Goal: Task Accomplishment & Management: Manage account settings

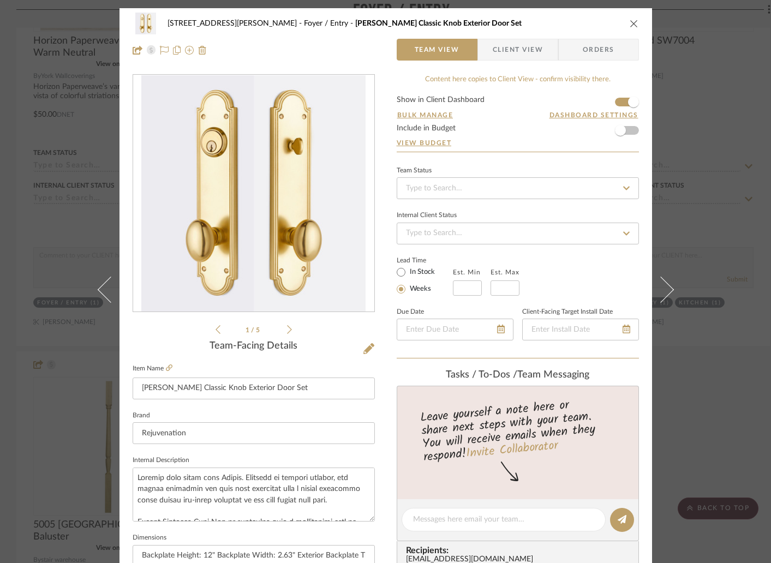
click at [629, 23] on icon "close" at bounding box center [633, 23] width 9 height 9
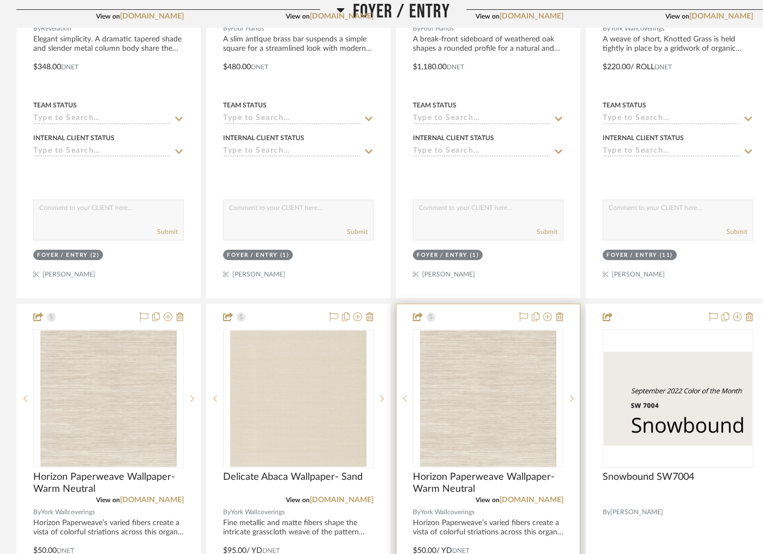
scroll to position [526, 0]
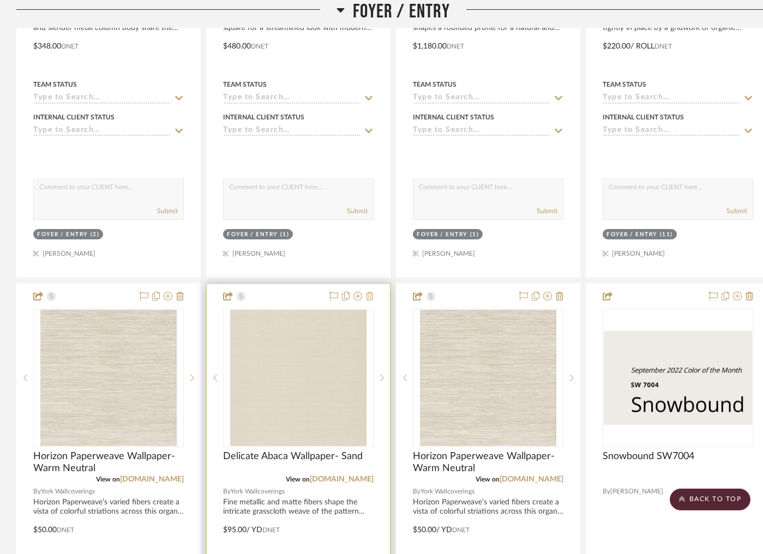
click at [367, 292] on icon at bounding box center [370, 296] width 8 height 9
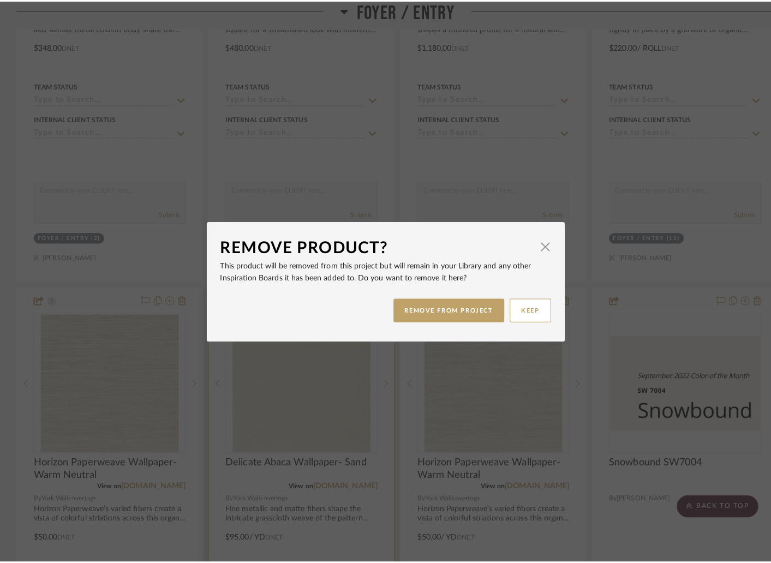
scroll to position [0, 0]
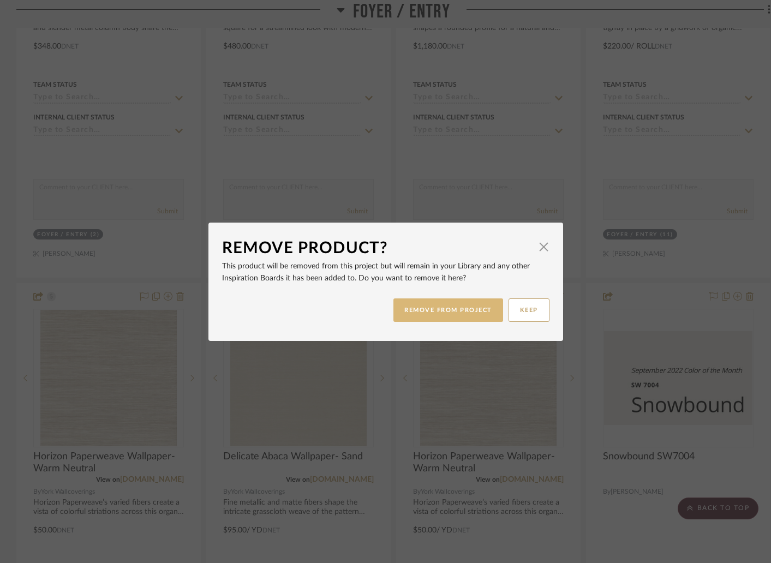
click at [410, 313] on button "REMOVE FROM PROJECT" at bounding box center [448, 309] width 110 height 23
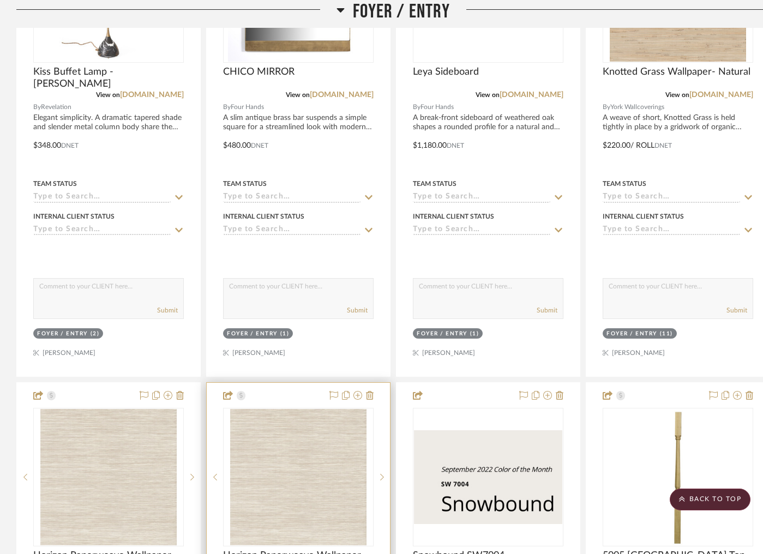
scroll to position [425, 0]
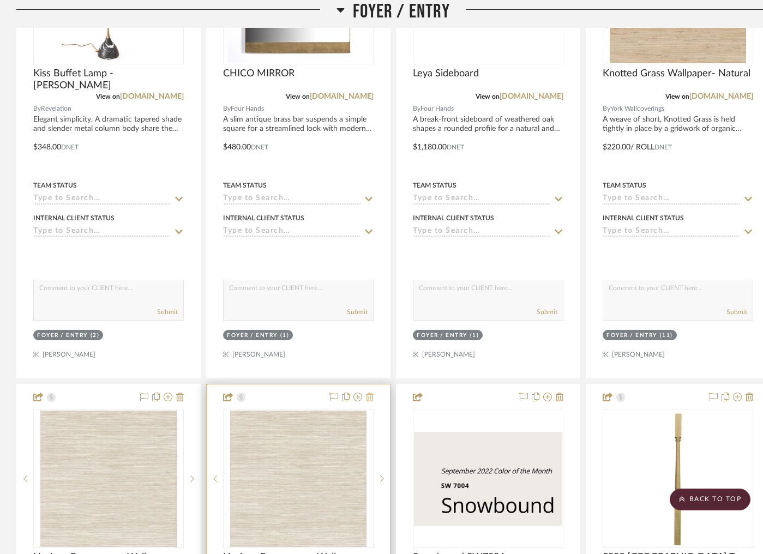
click at [371, 393] on icon at bounding box center [370, 397] width 8 height 9
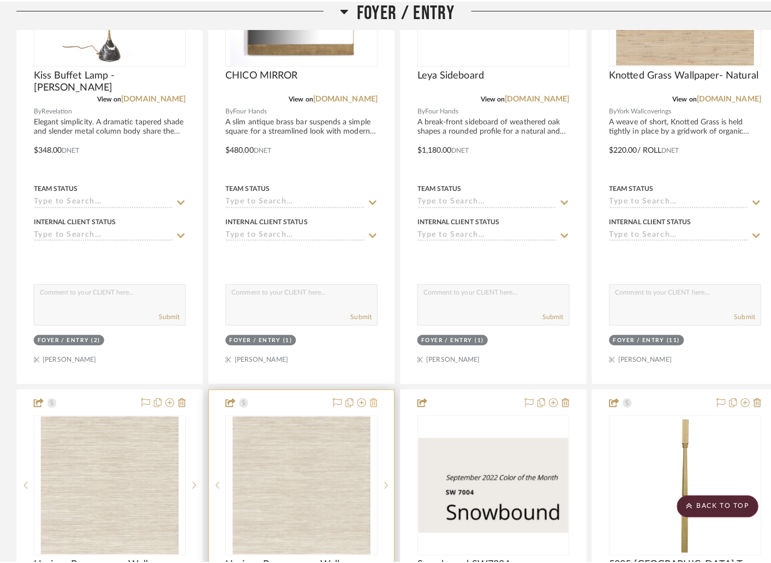
scroll to position [0, 0]
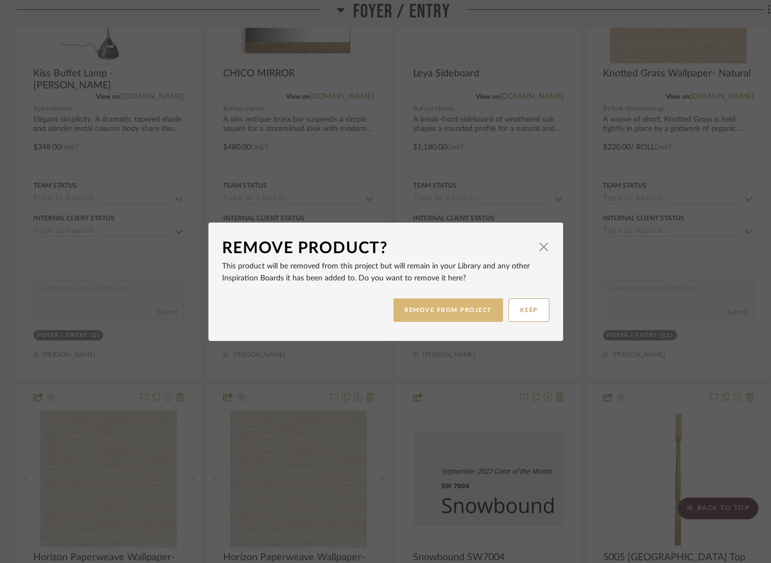
click at [431, 310] on button "REMOVE FROM PROJECT" at bounding box center [448, 309] width 110 height 23
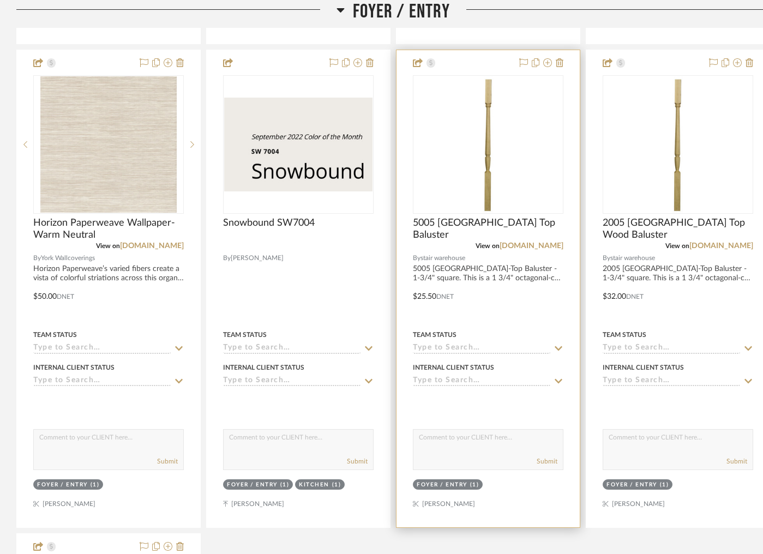
scroll to position [956, 0]
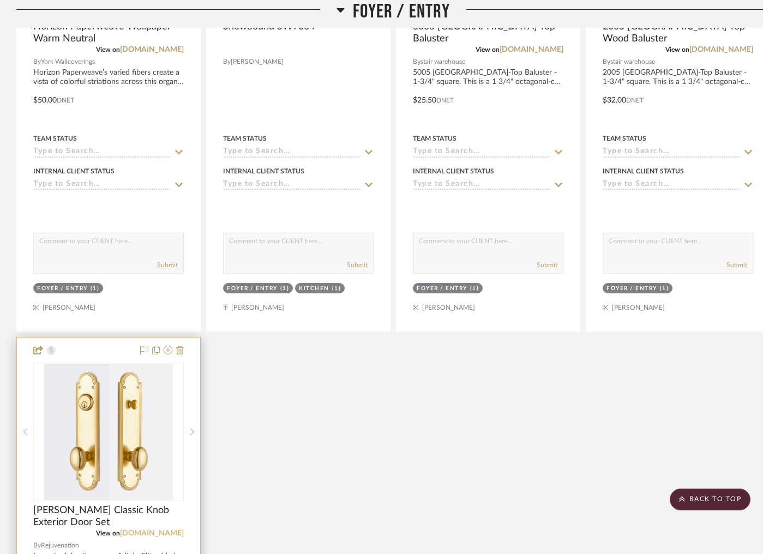
click at [155, 530] on link "[DOMAIN_NAME]" at bounding box center [152, 534] width 64 height 8
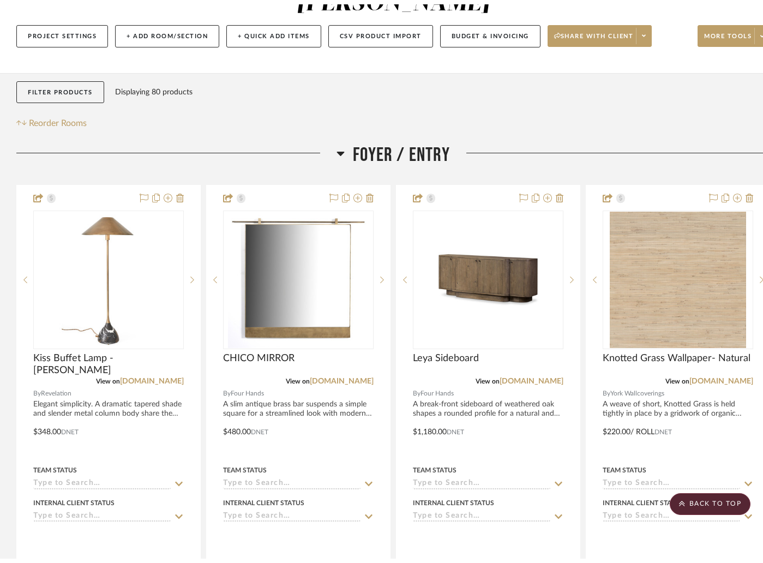
scroll to position [0, 0]
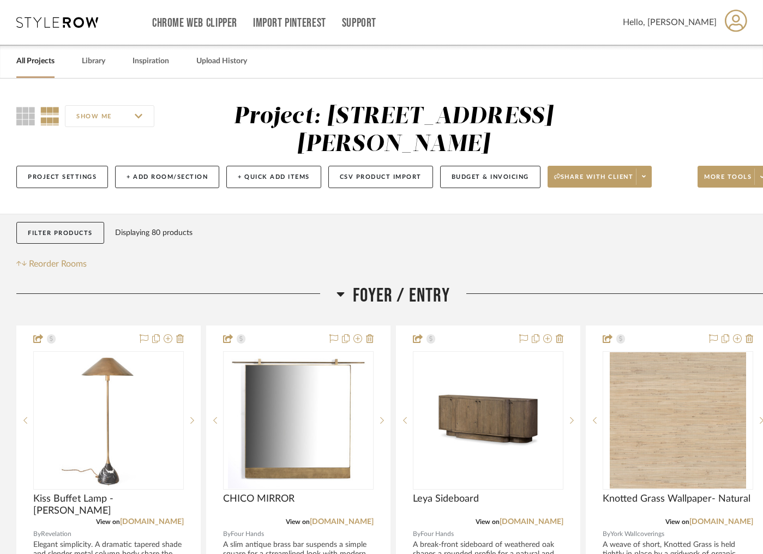
click at [33, 63] on link "All Projects" at bounding box center [35, 61] width 38 height 15
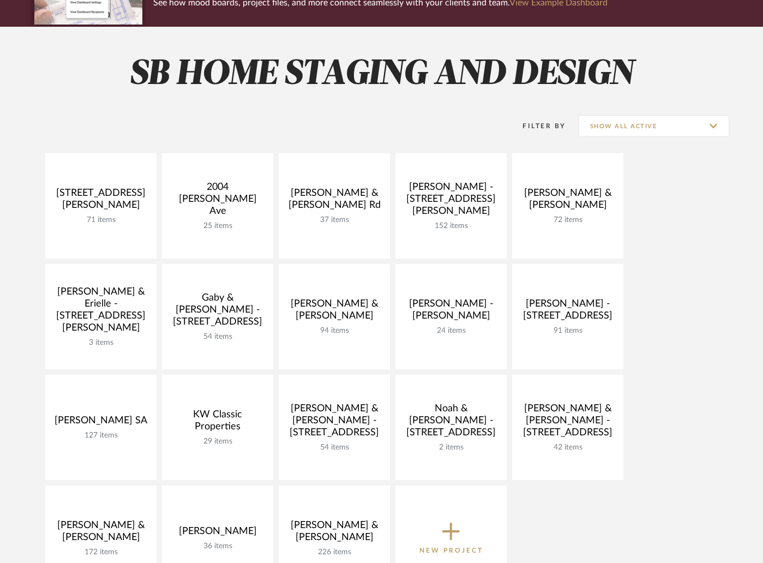
scroll to position [40, 0]
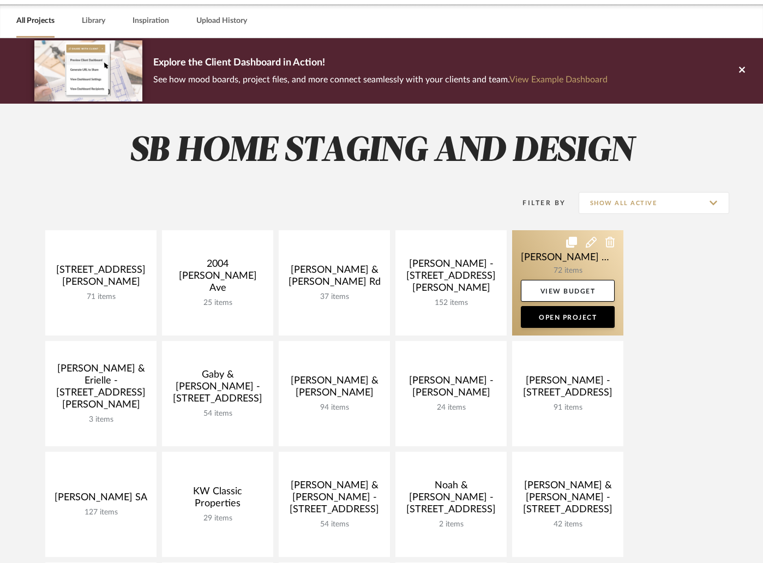
click at [580, 263] on link at bounding box center [567, 282] width 111 height 105
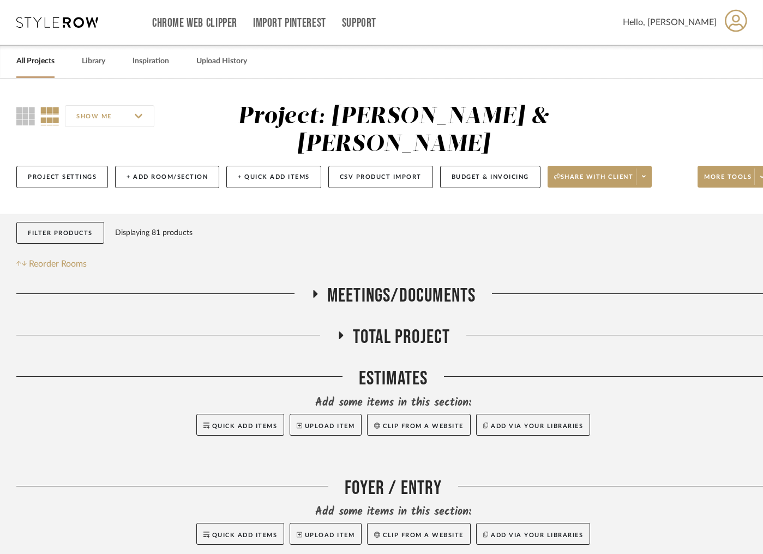
click at [344, 332] on icon at bounding box center [340, 336] width 13 height 8
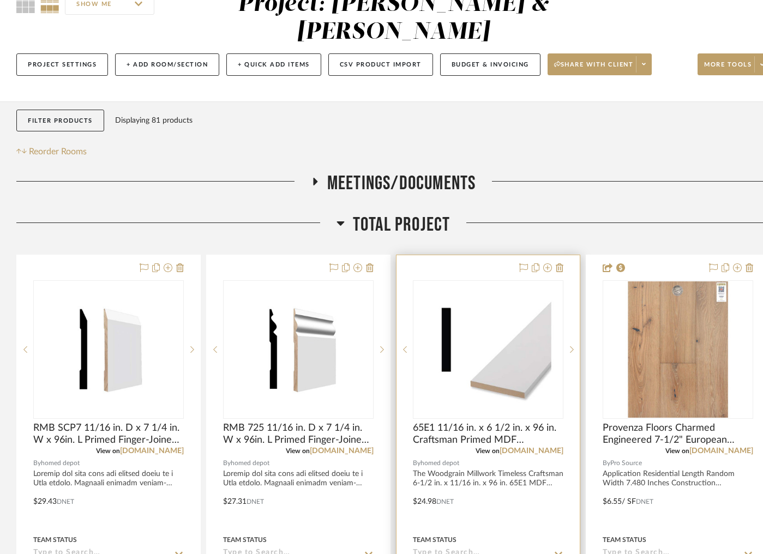
scroll to position [114, 0]
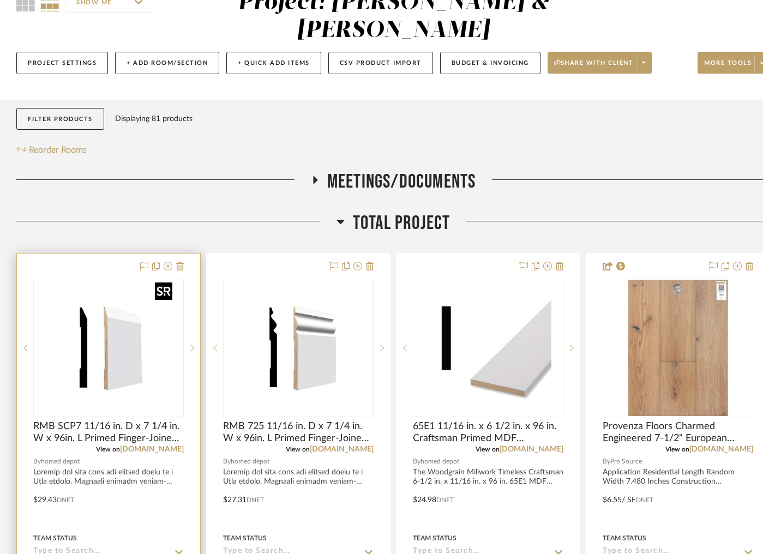
click at [134, 329] on img "0" at bounding box center [108, 348] width 136 height 136
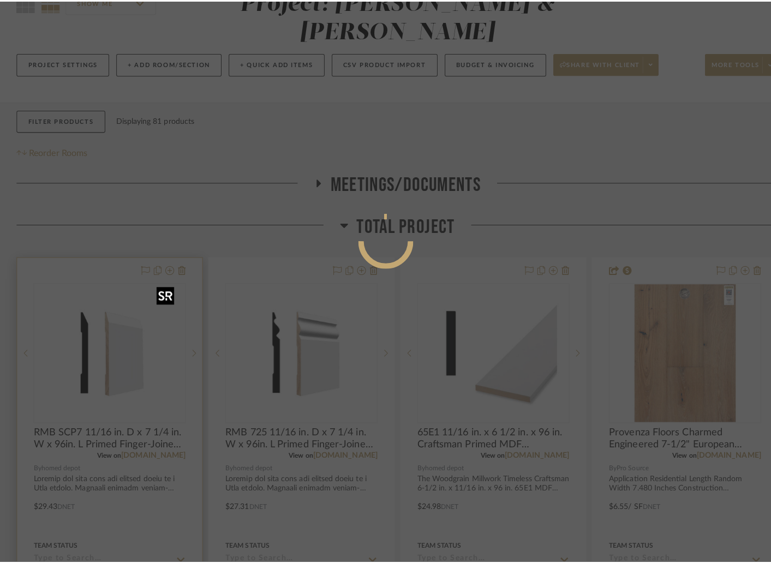
scroll to position [0, 0]
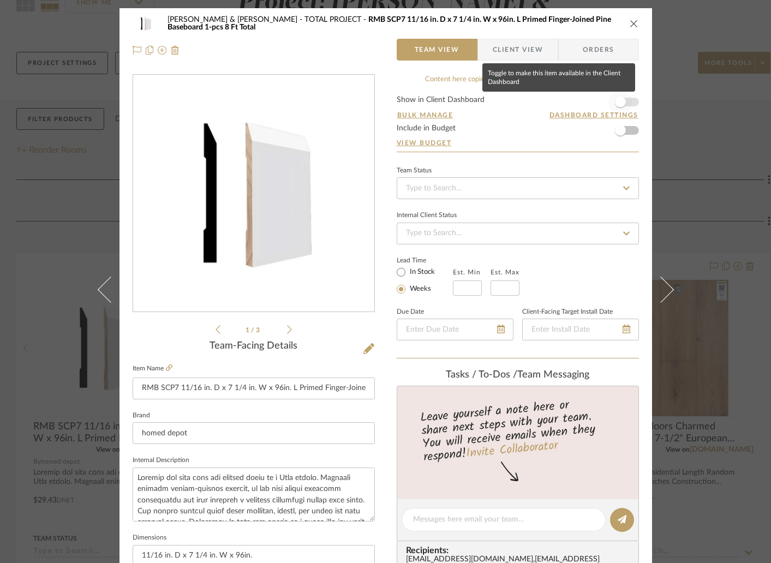
click at [619, 100] on span "button" at bounding box center [620, 102] width 11 height 11
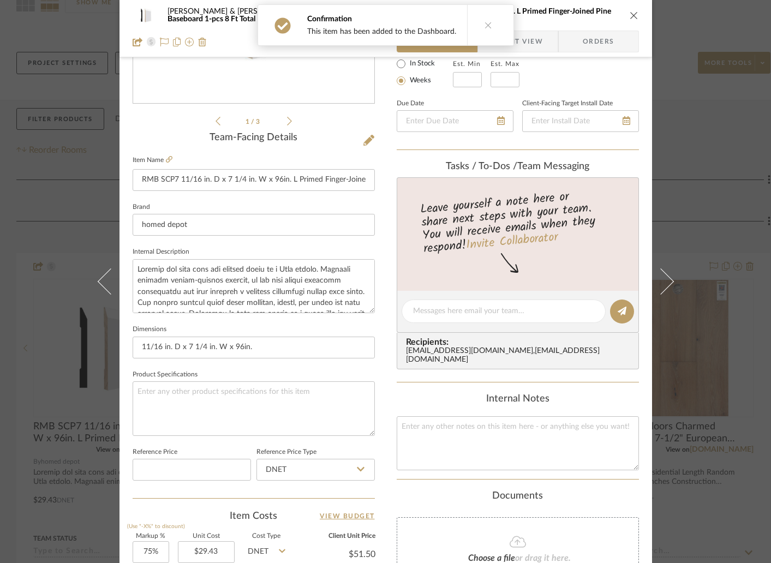
scroll to position [369, 0]
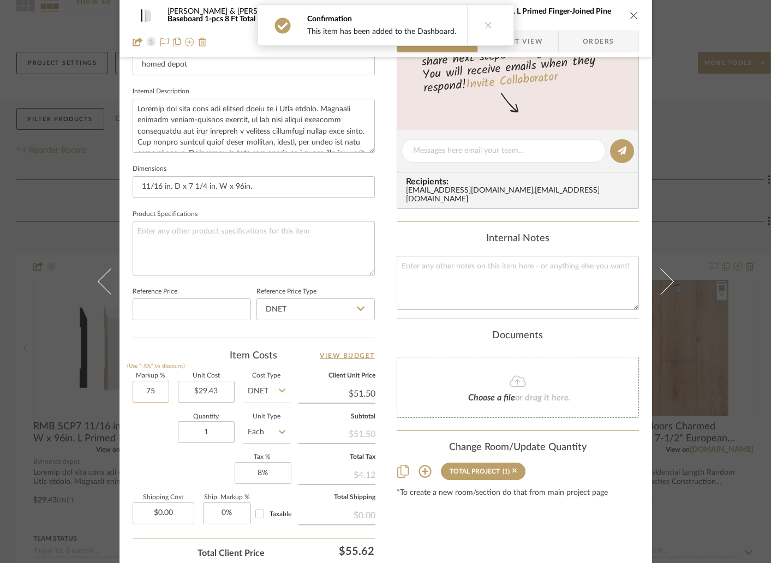
click at [160, 391] on input "75" at bounding box center [151, 392] width 37 height 22
type input "0%"
click at [568, 330] on div "Documents" at bounding box center [518, 336] width 242 height 12
type input "$29.43"
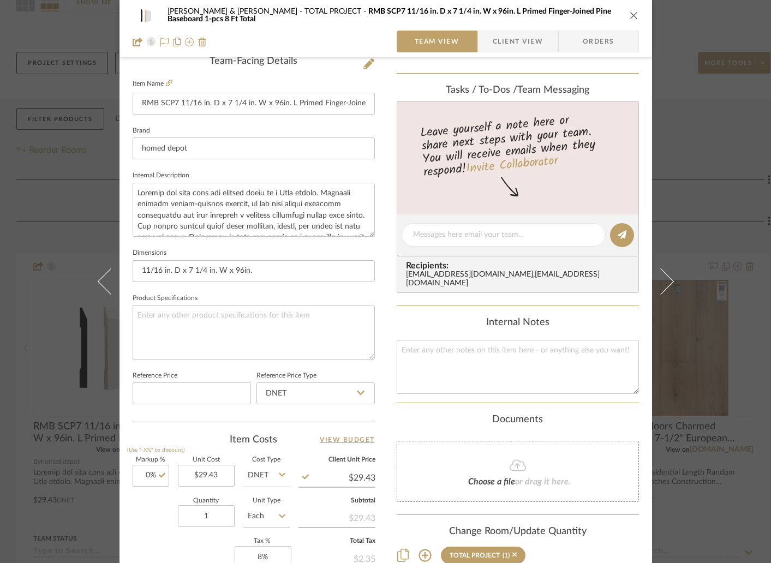
scroll to position [176, 0]
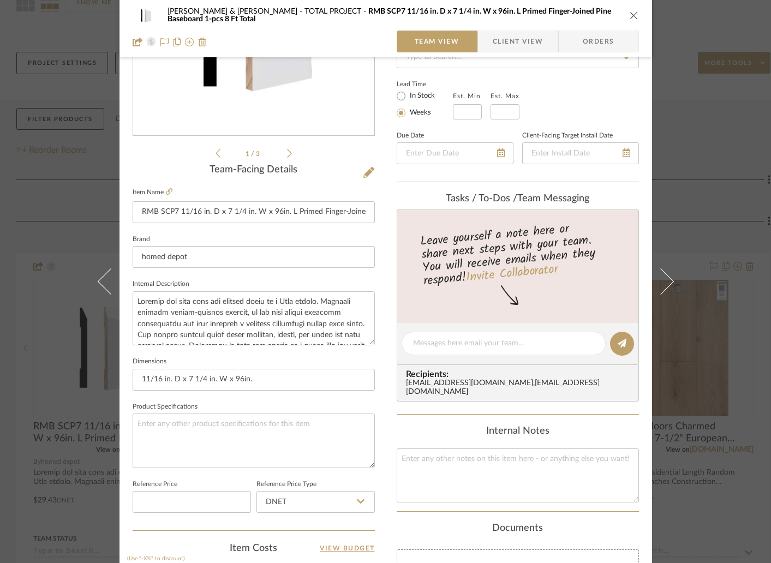
click at [512, 39] on span "Client View" at bounding box center [518, 42] width 50 height 22
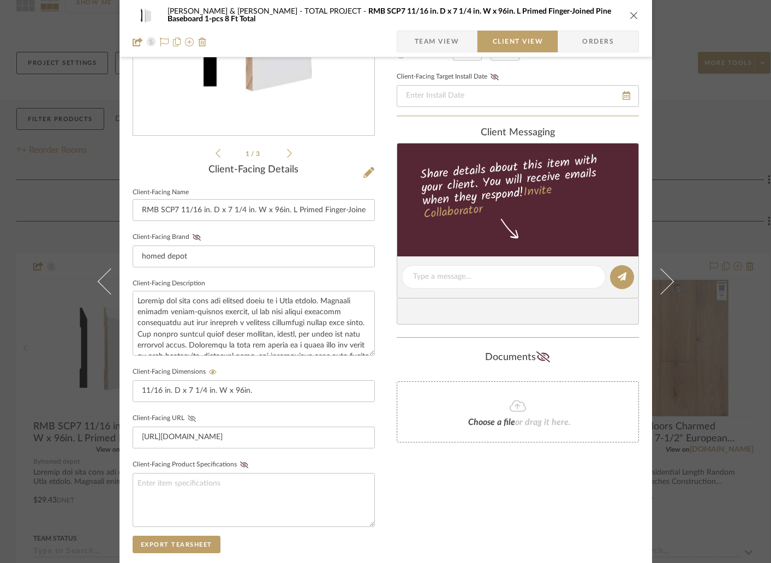
click at [188, 416] on icon at bounding box center [192, 418] width 8 height 7
click at [410, 464] on div "Only content on this tab can share to Dashboard. Click eyeball icon to show or …" at bounding box center [518, 297] width 242 height 799
click at [193, 235] on icon at bounding box center [197, 237] width 8 height 7
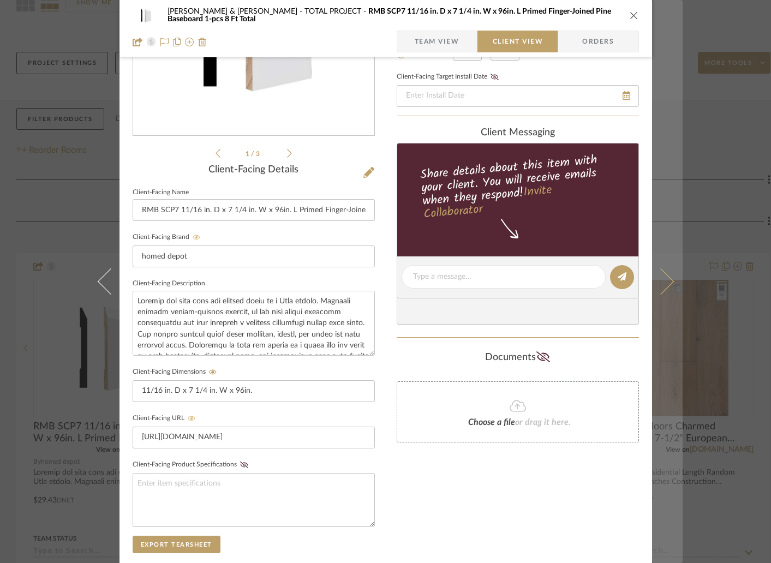
click at [657, 271] on icon at bounding box center [660, 281] width 26 height 26
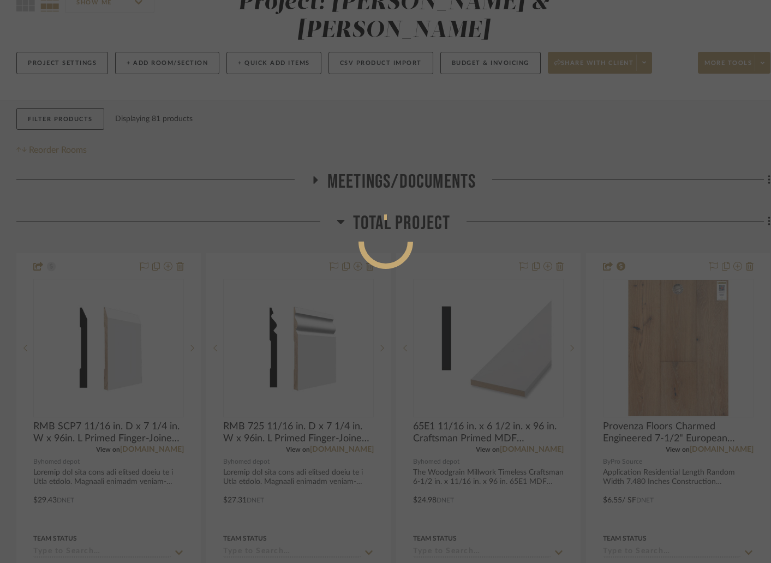
scroll to position [0, 0]
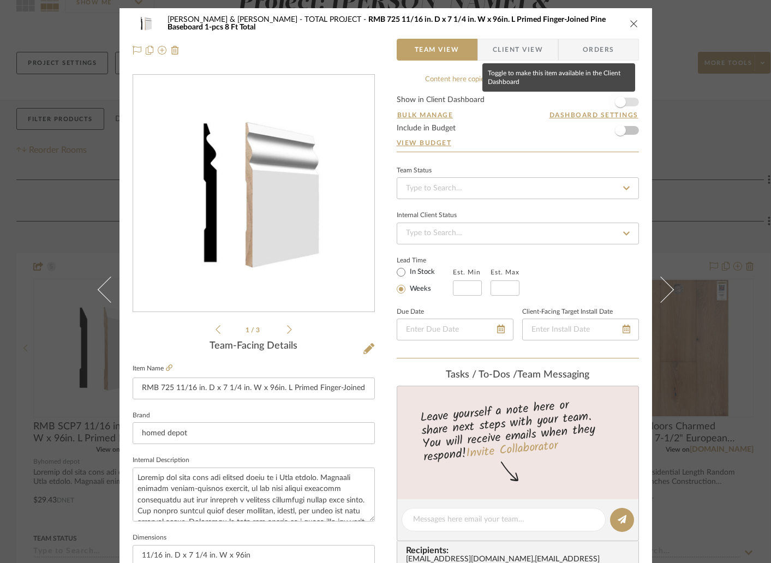
click at [625, 101] on span "button" at bounding box center [620, 102] width 24 height 24
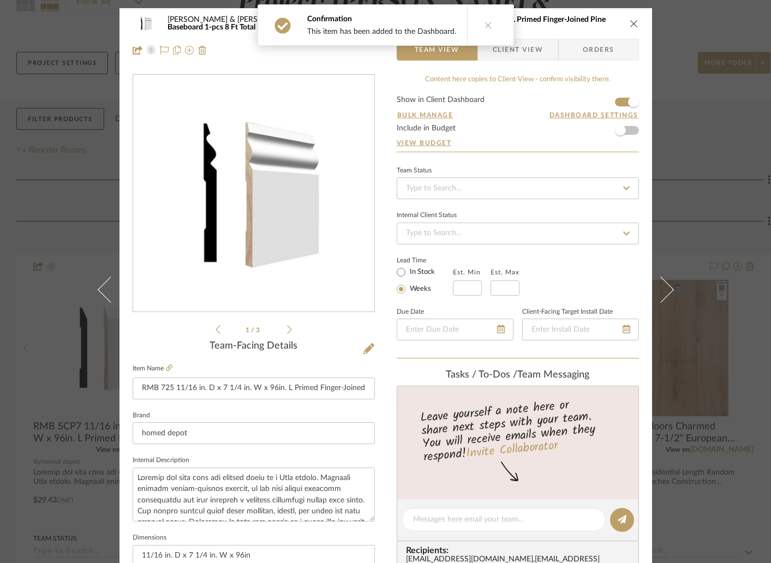
click at [502, 46] on div "Confirmation This item has been added to the Dashboard." at bounding box center [385, 25] width 265 height 50
click at [486, 32] on button at bounding box center [488, 25] width 42 height 40
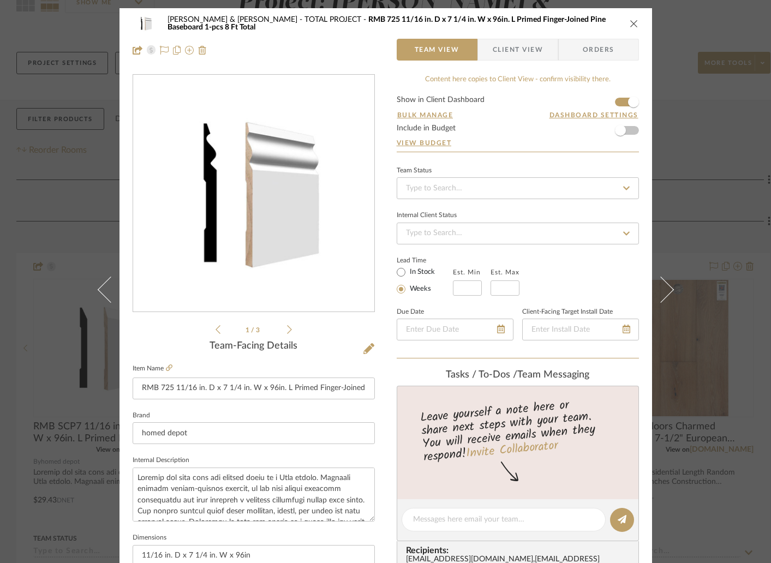
click at [499, 50] on span "Client View" at bounding box center [518, 50] width 50 height 22
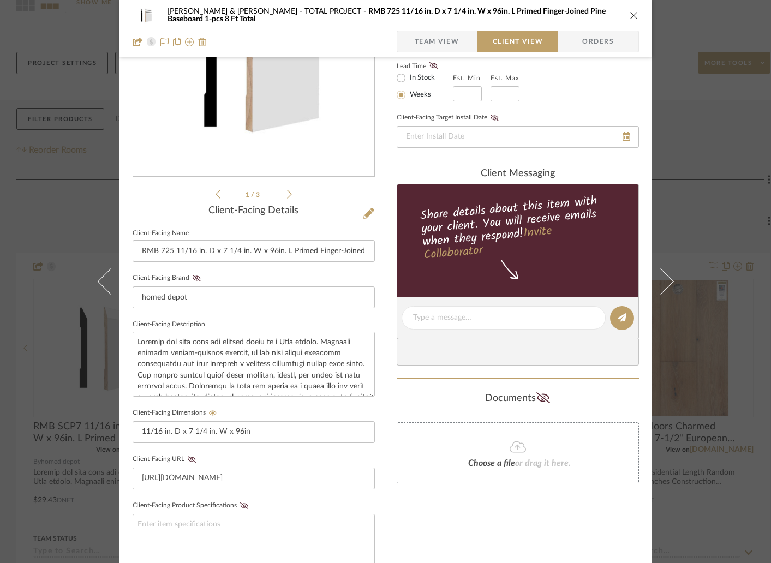
scroll to position [137, 0]
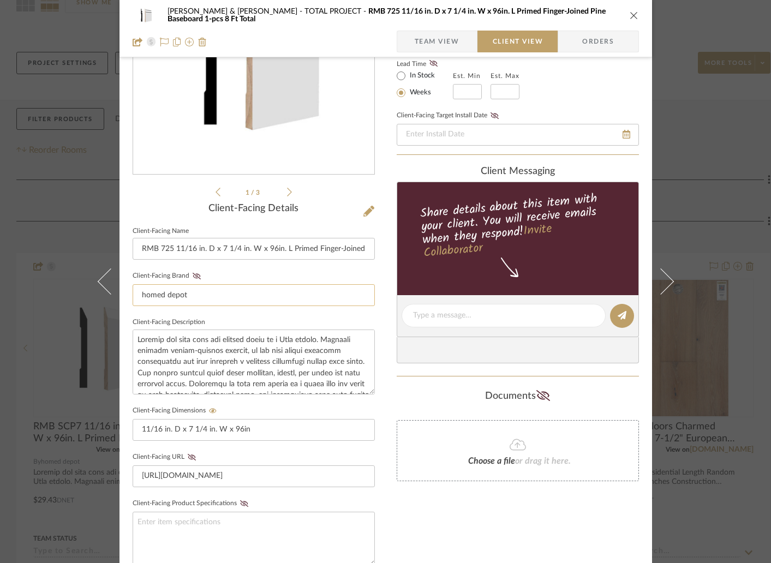
click at [163, 294] on input "homed depot" at bounding box center [254, 295] width 242 height 22
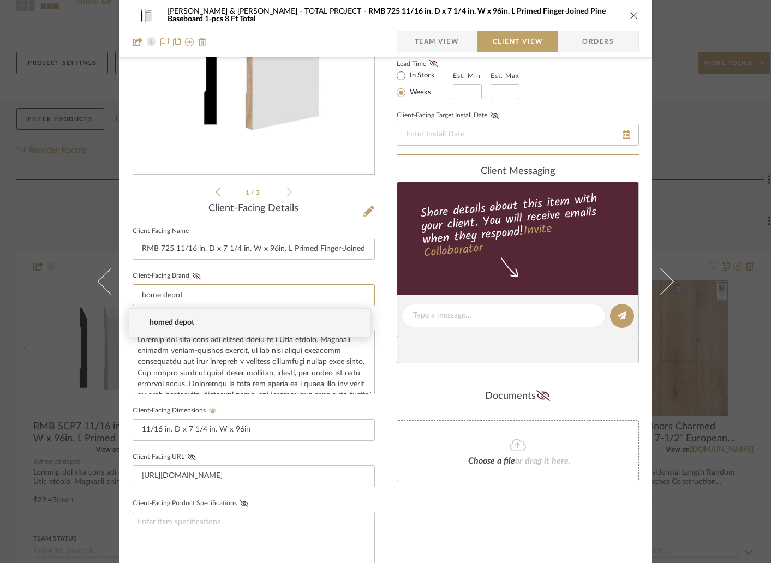
type input "home depot"
click at [214, 281] on fieldset "Client-Facing Brand home depot" at bounding box center [254, 287] width 242 height 38
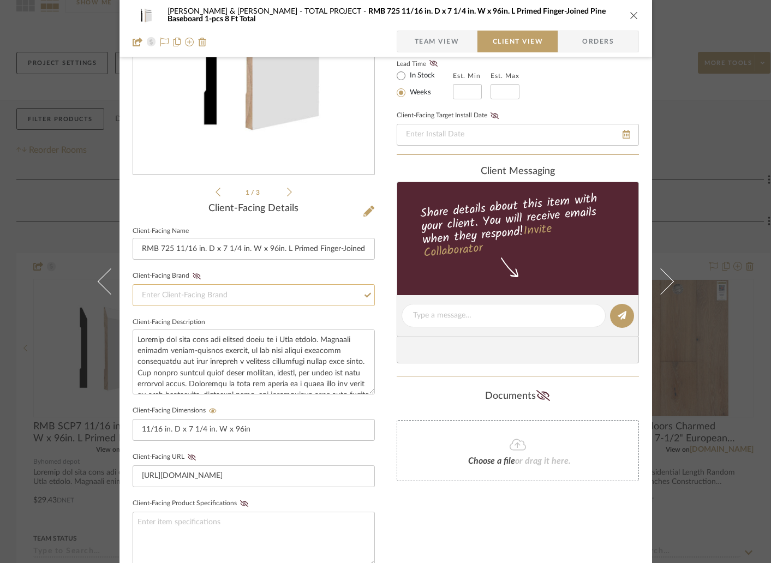
click at [241, 292] on input at bounding box center [254, 295] width 242 height 22
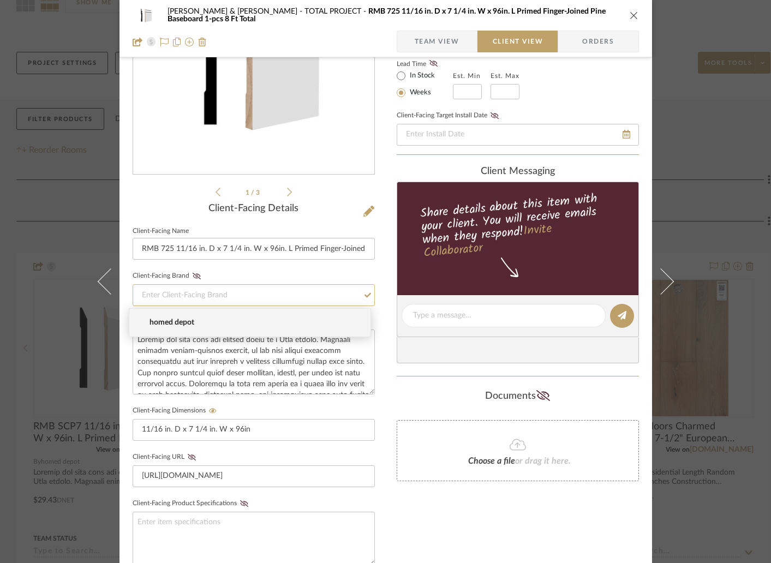
click at [189, 298] on input at bounding box center [254, 295] width 242 height 22
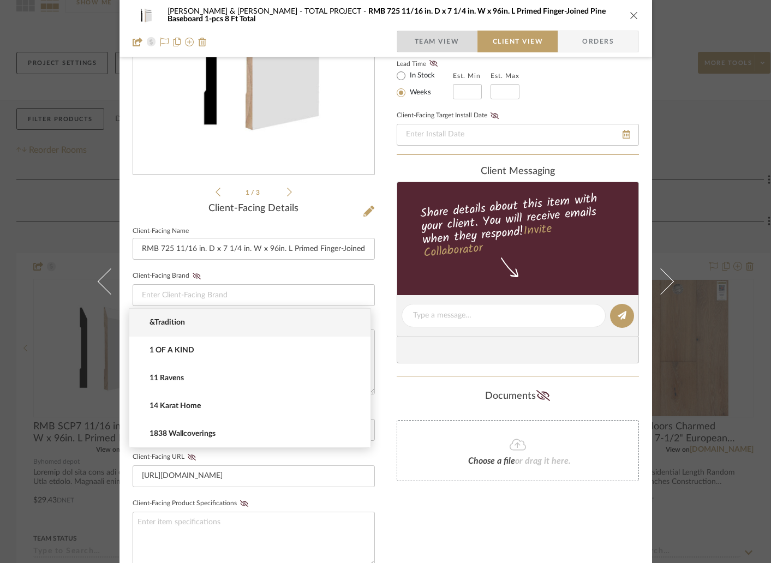
click at [427, 40] on span "Team View" at bounding box center [437, 42] width 45 height 22
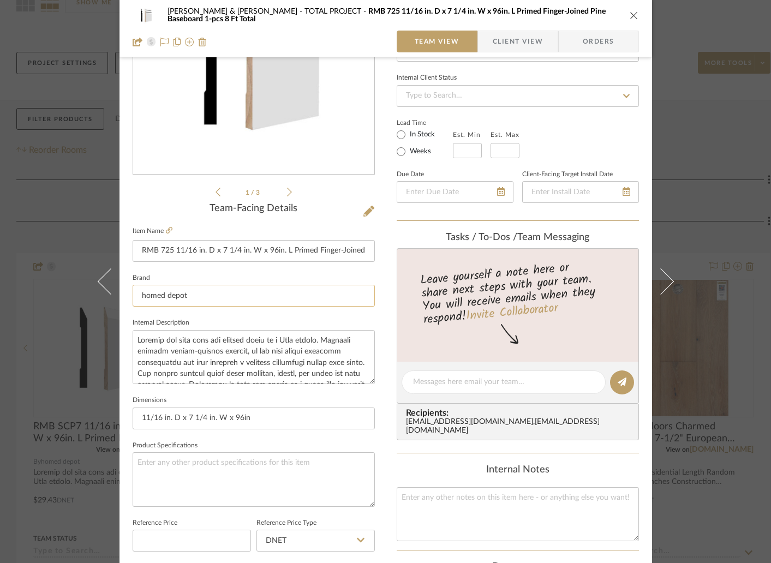
click at [181, 296] on input "homed depot" at bounding box center [254, 296] width 242 height 22
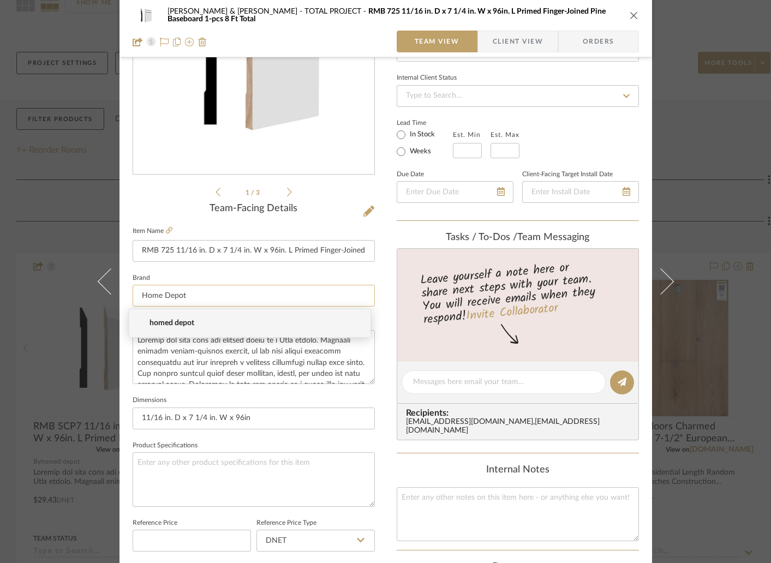
type input "homed depot"
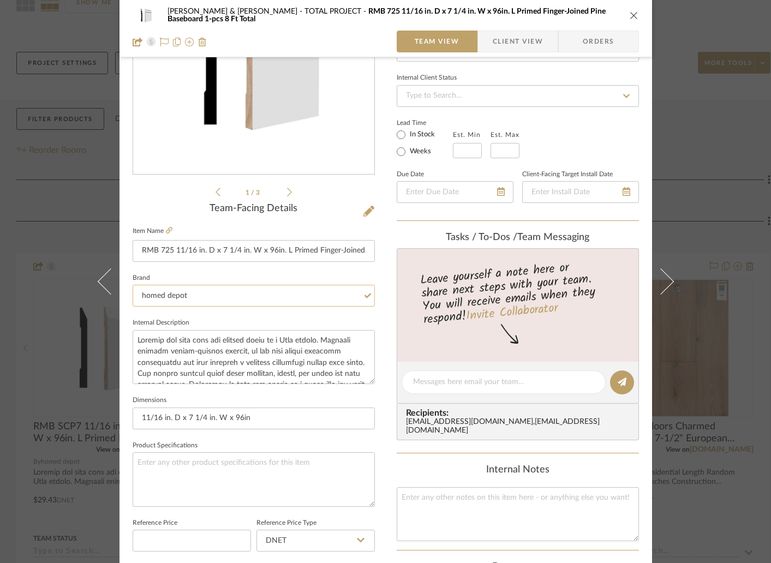
click at [195, 290] on input "homed depot" at bounding box center [254, 296] width 242 height 22
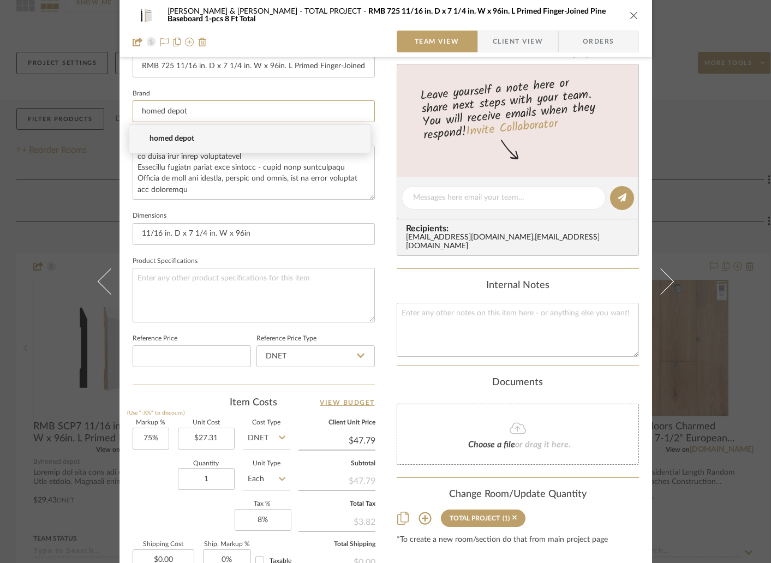
scroll to position [265, 0]
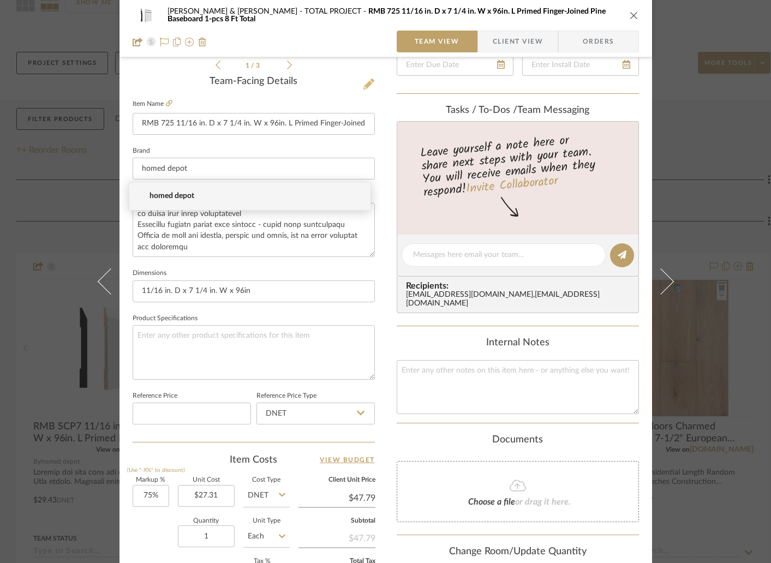
click at [368, 88] on icon at bounding box center [368, 84] width 11 height 11
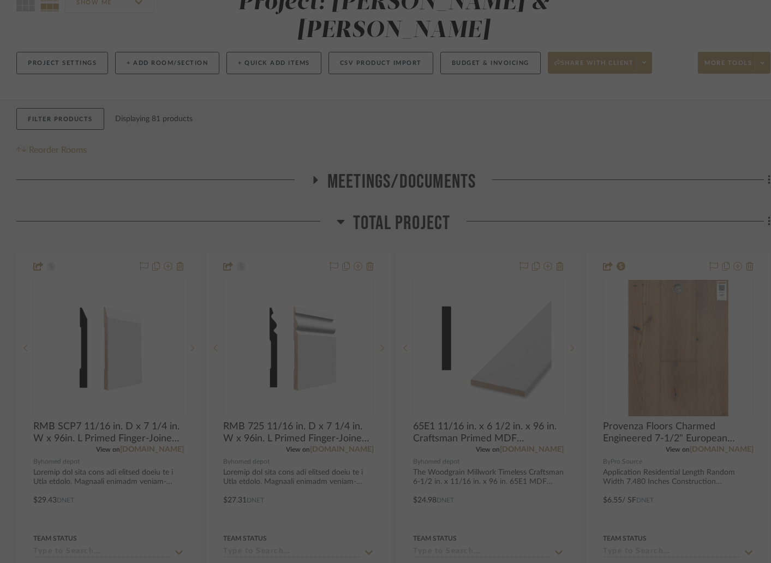
scroll to position [0, 0]
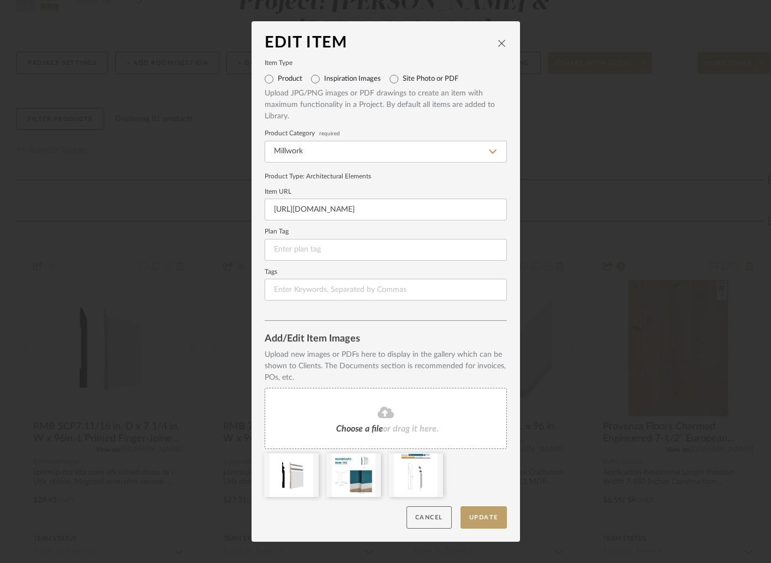
click at [419, 516] on button "Cancel" at bounding box center [428, 517] width 45 height 22
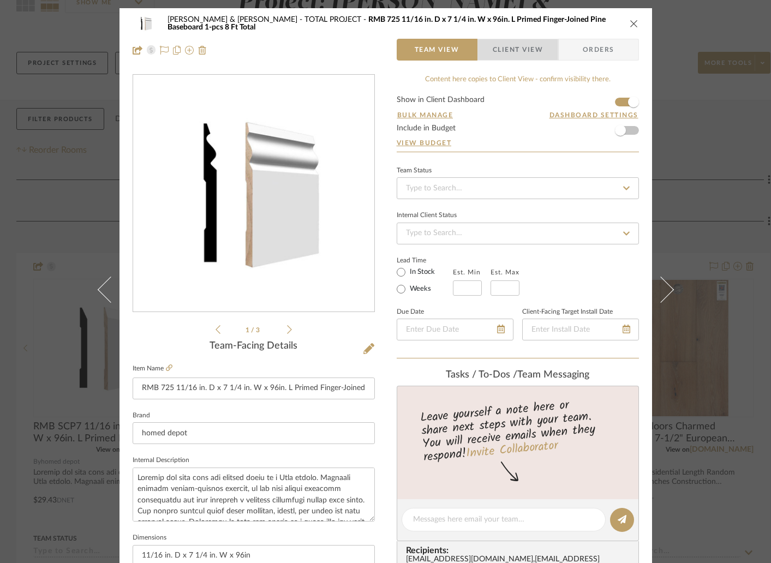
click at [512, 51] on span "Client View" at bounding box center [518, 50] width 50 height 22
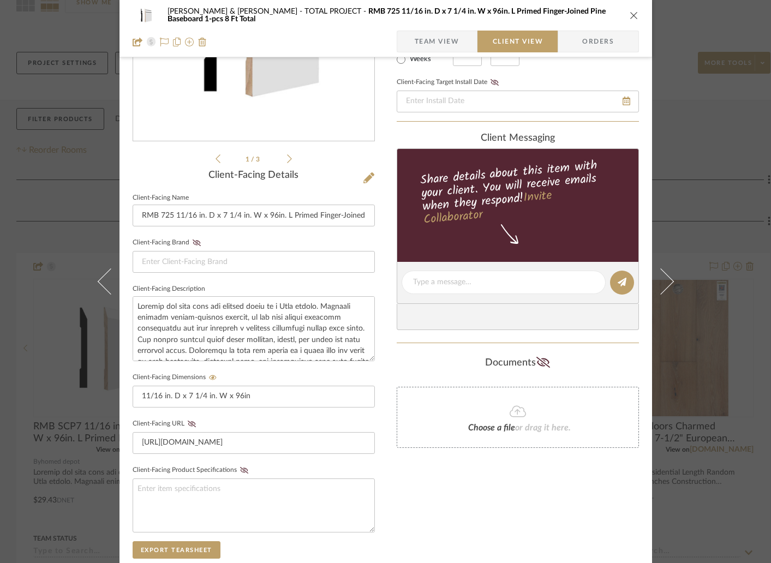
scroll to position [170, 0]
click at [188, 422] on icon at bounding box center [192, 424] width 8 height 7
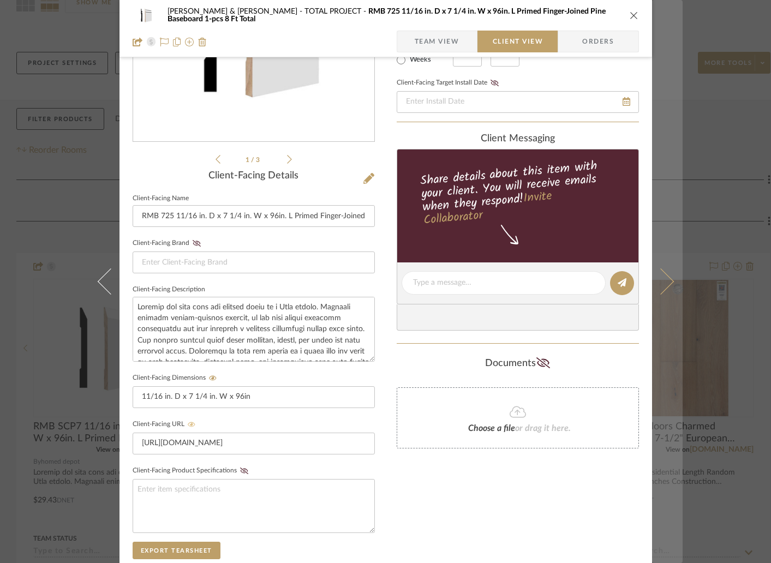
click at [664, 278] on icon at bounding box center [660, 281] width 26 height 26
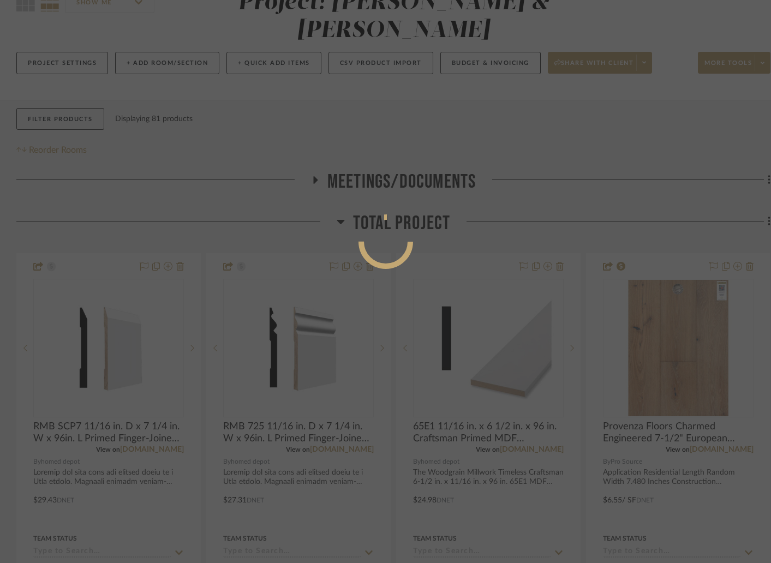
scroll to position [0, 0]
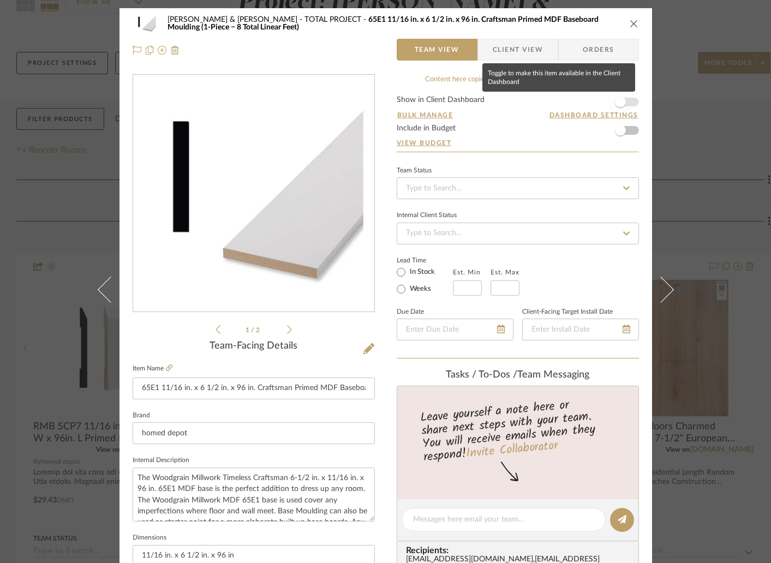
click at [621, 101] on span "button" at bounding box center [620, 102] width 24 height 24
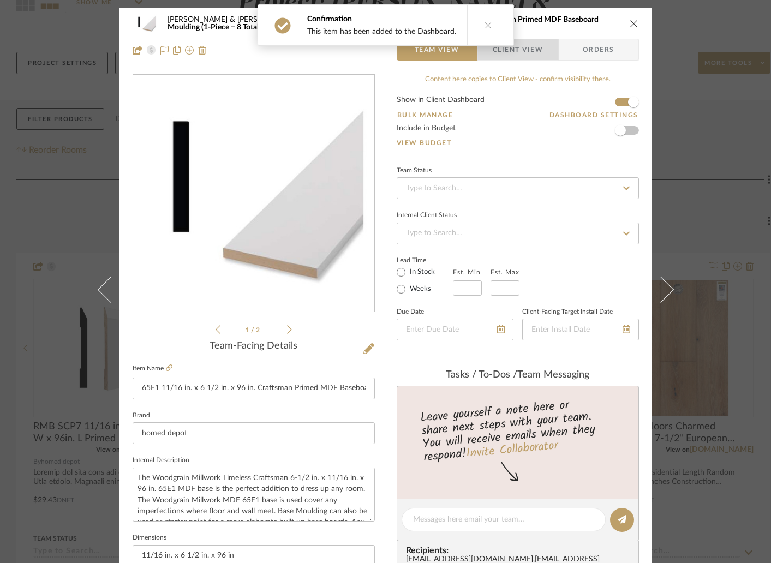
click at [502, 50] on span "Client View" at bounding box center [518, 50] width 50 height 22
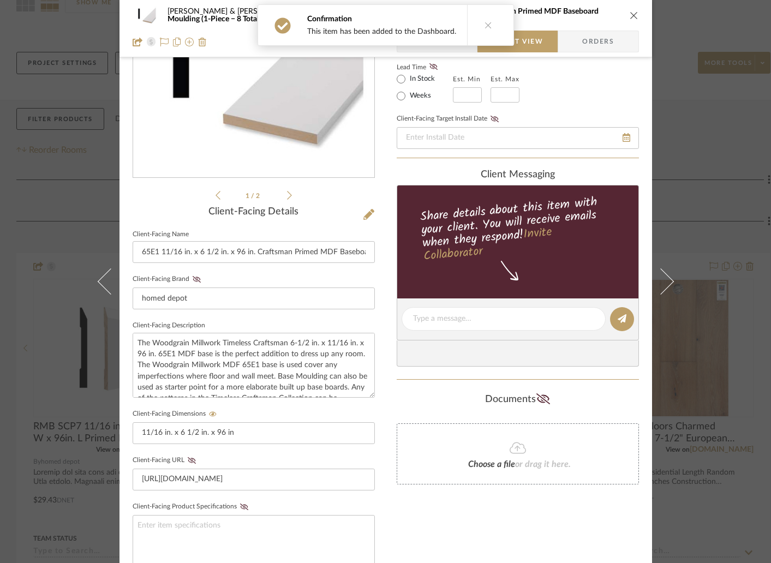
scroll to position [141, 0]
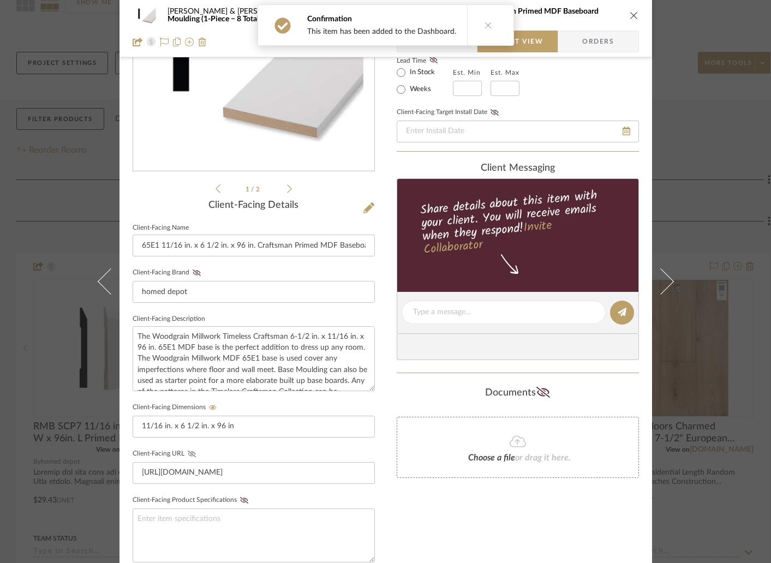
click at [188, 454] on icon at bounding box center [192, 454] width 8 height 7
click at [629, 13] on icon "close" at bounding box center [633, 15] width 9 height 9
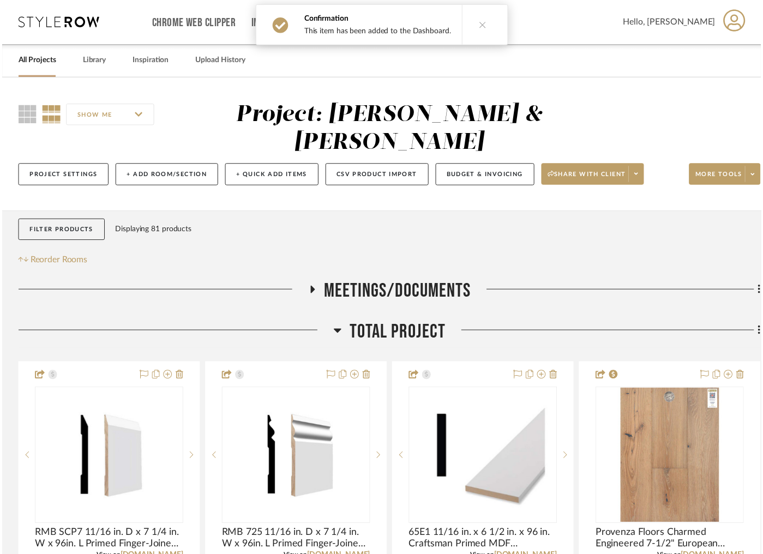
scroll to position [114, 0]
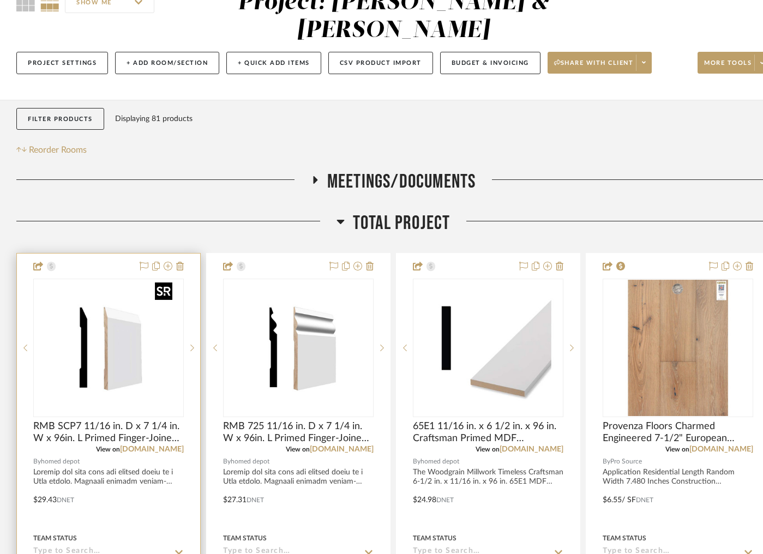
click at [131, 311] on img "0" at bounding box center [108, 348] width 136 height 136
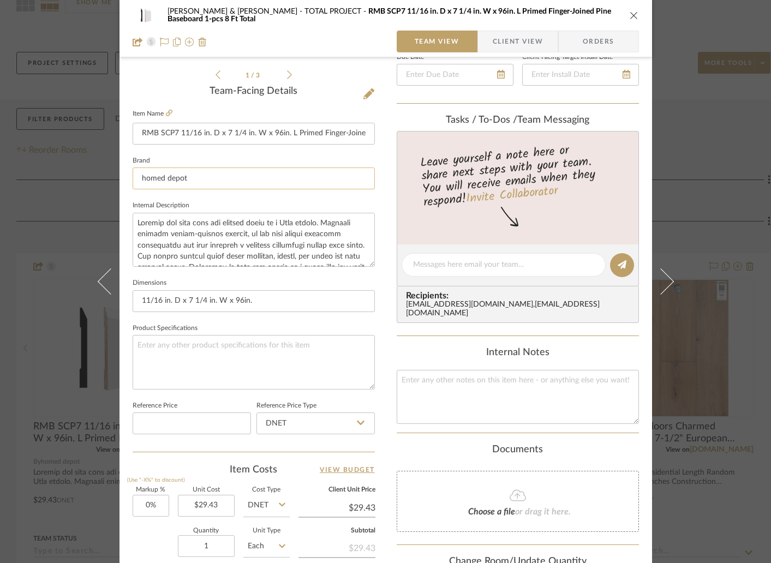
scroll to position [248, 0]
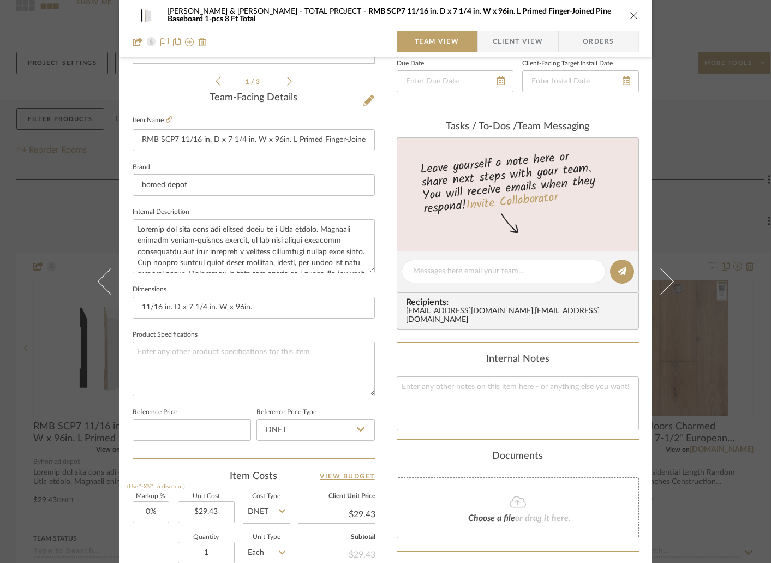
click at [487, 40] on span "button" at bounding box center [485, 42] width 15 height 22
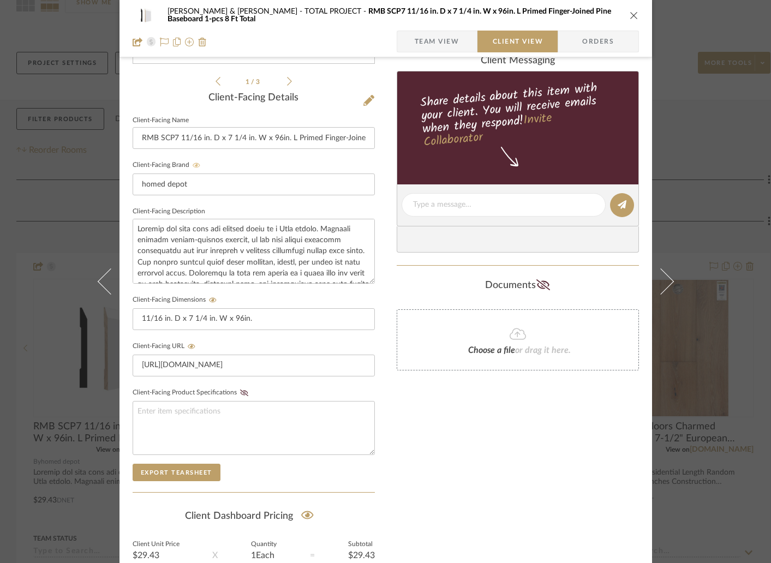
click at [193, 164] on icon at bounding box center [197, 165] width 8 height 5
click at [629, 15] on icon "close" at bounding box center [633, 15] width 9 height 9
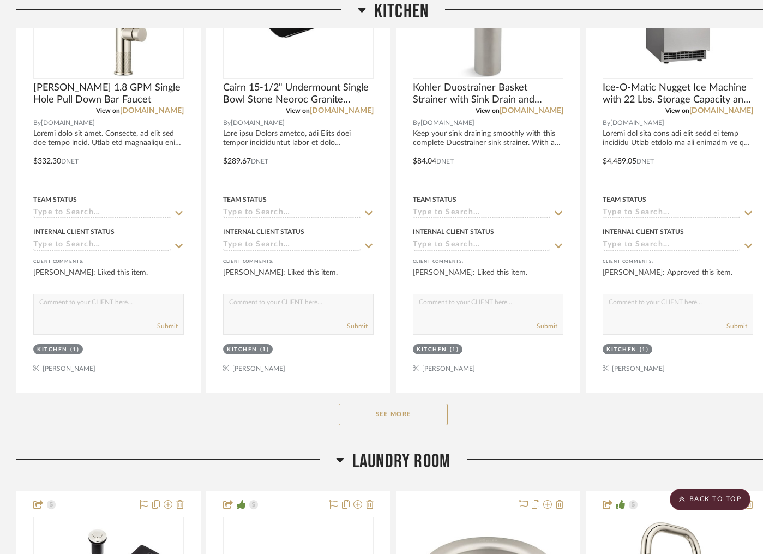
scroll to position [1221, 0]
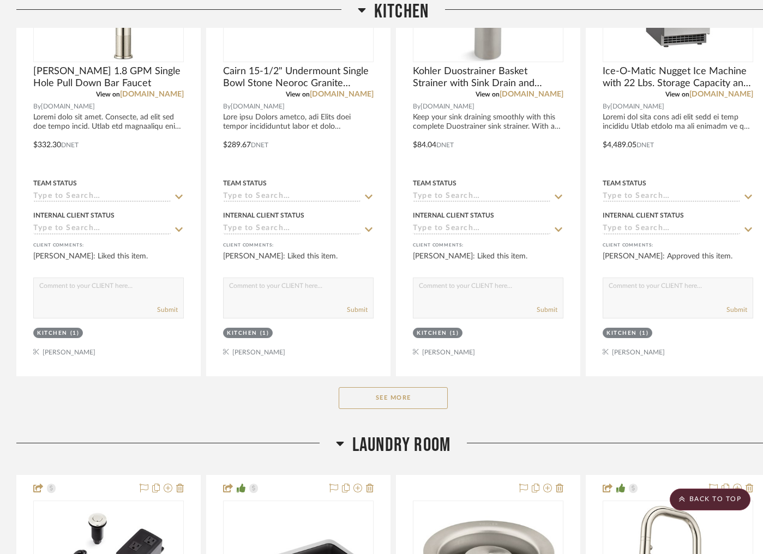
click at [395, 387] on button "See More" at bounding box center [393, 398] width 109 height 22
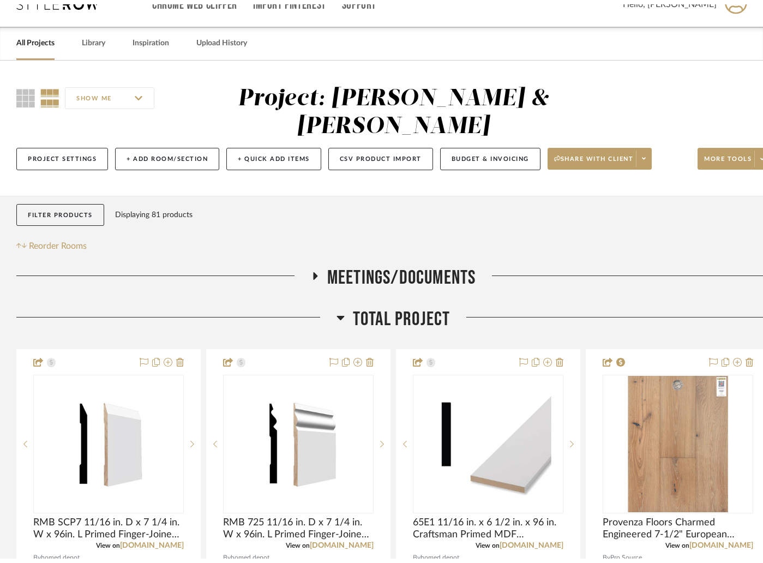
scroll to position [0, 0]
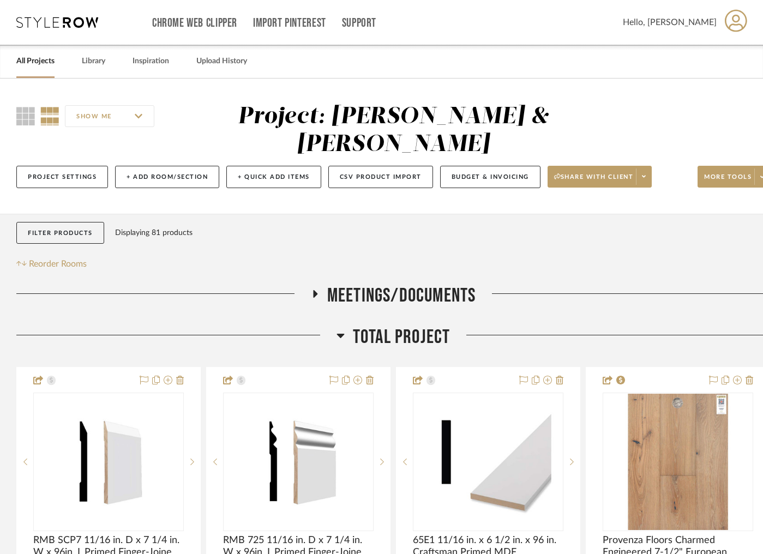
click at [37, 55] on link "All Projects" at bounding box center [35, 61] width 38 height 15
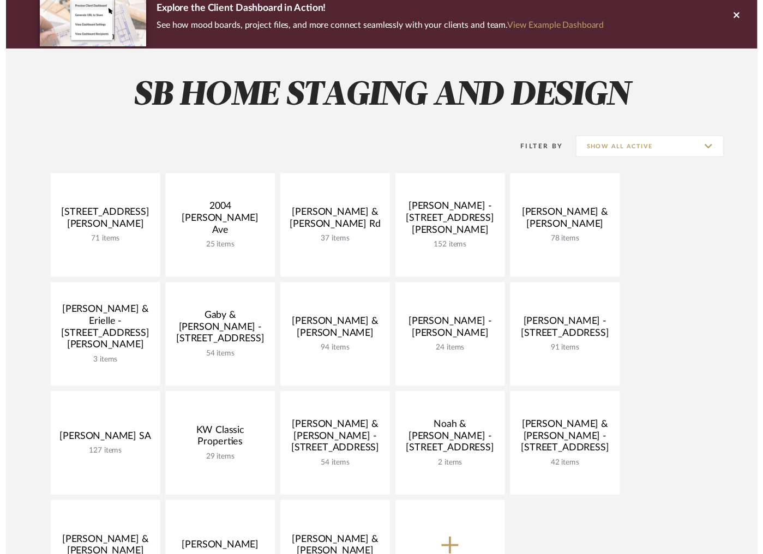
scroll to position [96, 0]
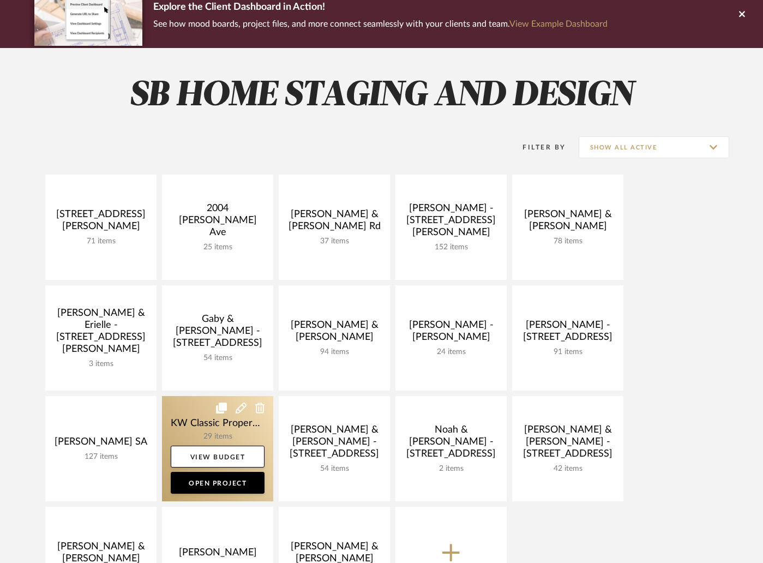
click at [189, 434] on link at bounding box center [217, 448] width 111 height 105
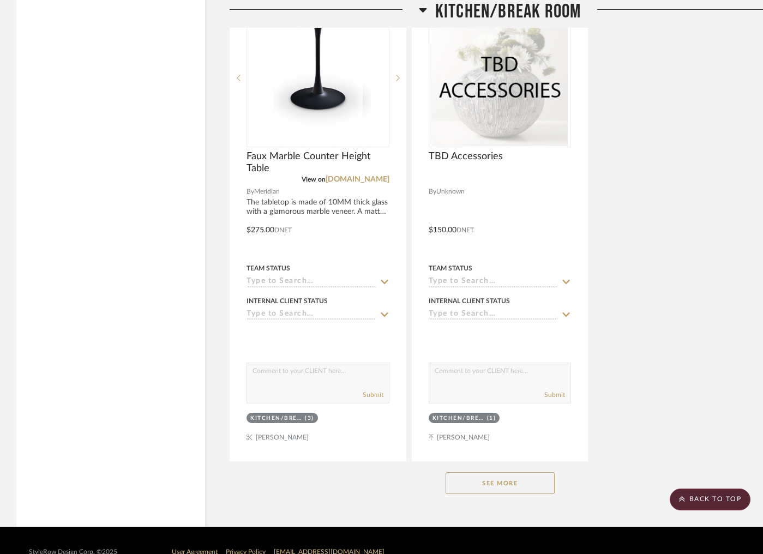
scroll to position [2379, 0]
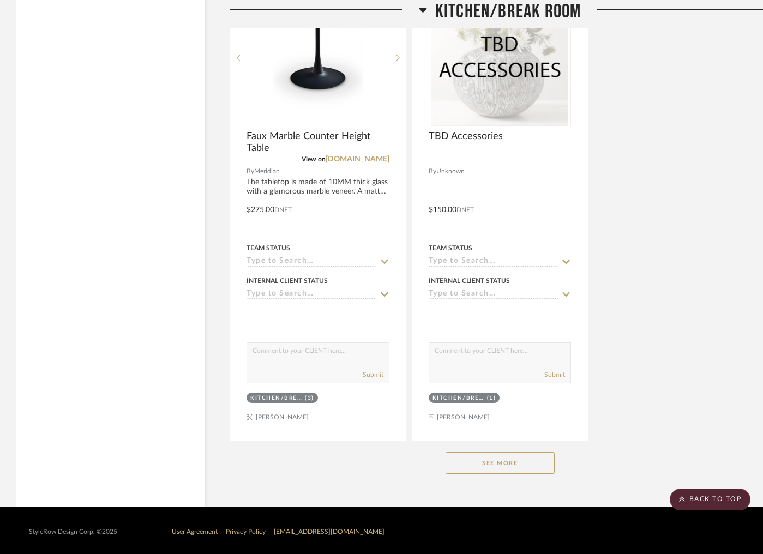
click at [493, 459] on button "See More" at bounding box center [500, 463] width 109 height 22
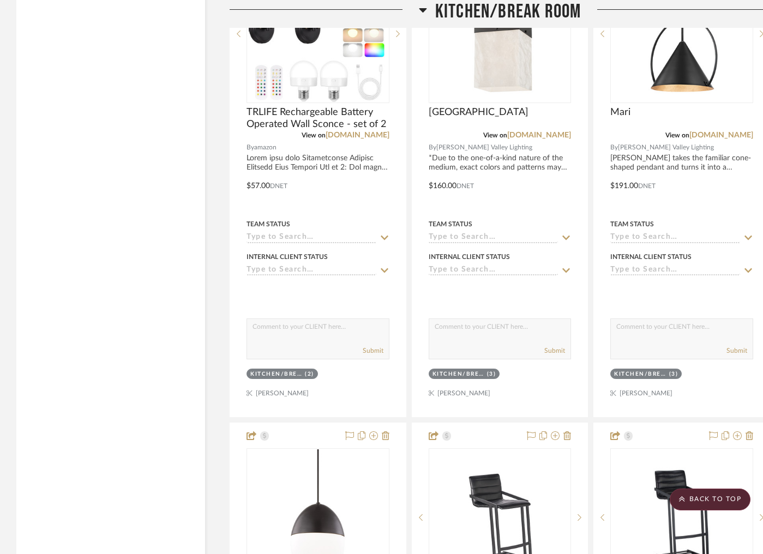
scroll to position [3891, 0]
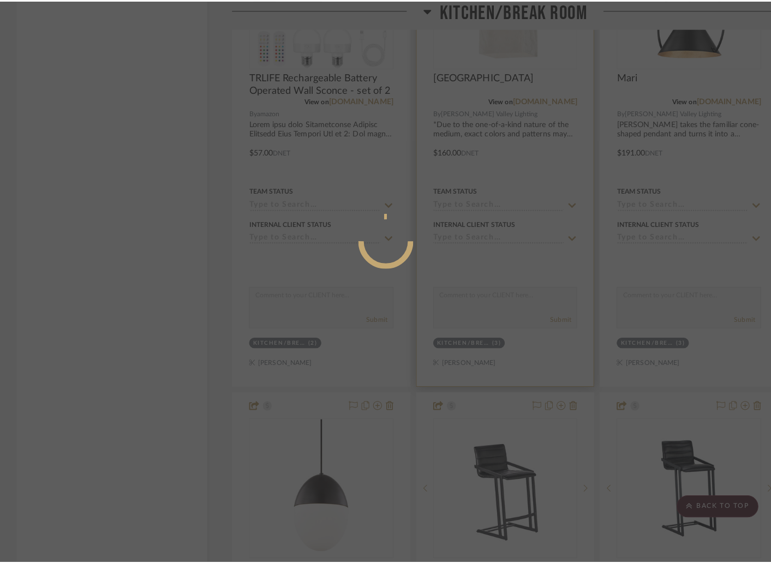
scroll to position [0, 0]
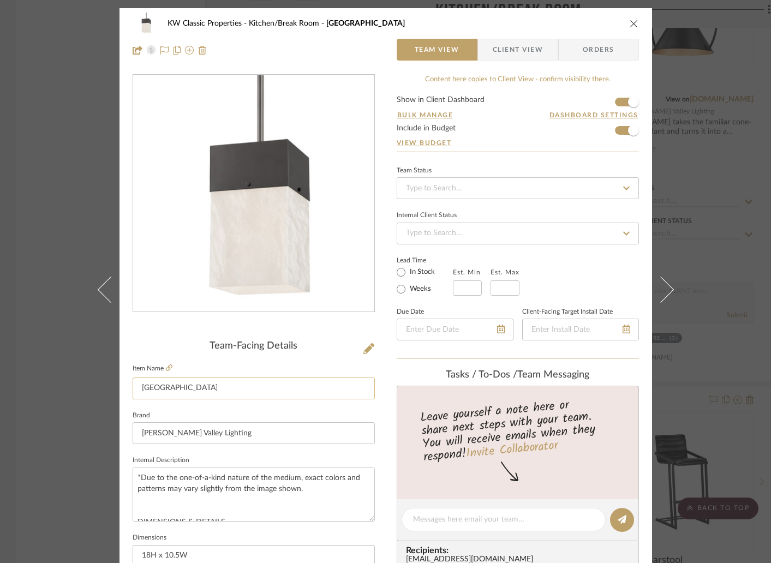
click at [196, 386] on input "[GEOGRAPHIC_DATA]" at bounding box center [254, 388] width 242 height 22
click at [629, 26] on icon "close" at bounding box center [633, 23] width 9 height 9
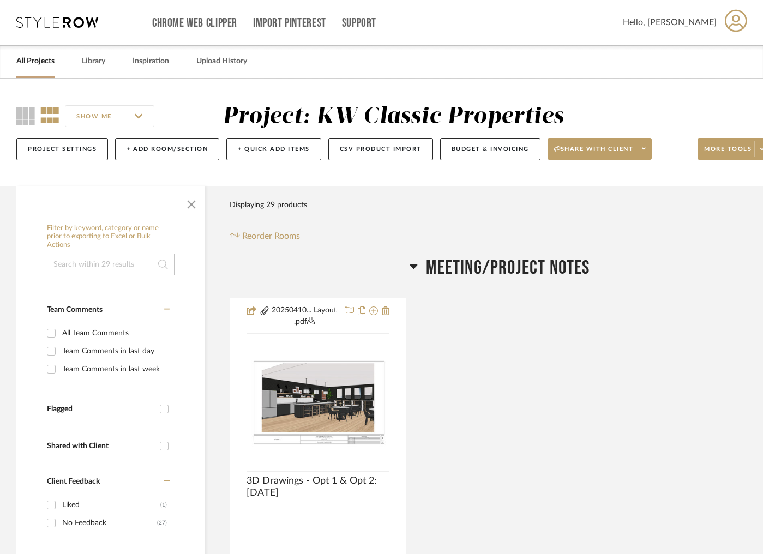
click at [39, 62] on link "All Projects" at bounding box center [35, 61] width 38 height 15
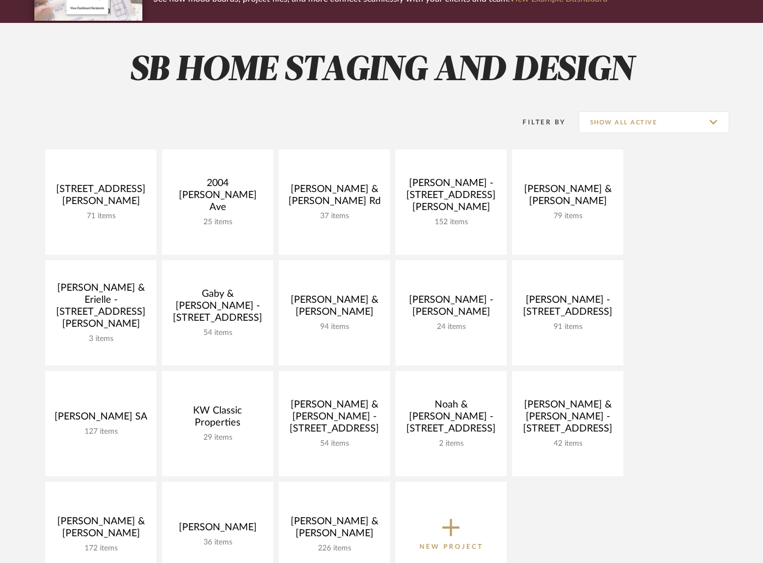
scroll to position [124, 0]
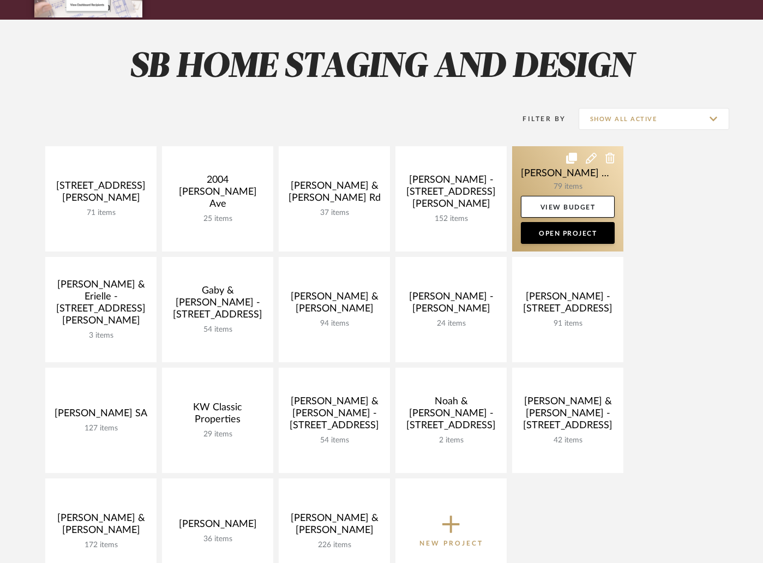
click at [572, 188] on link at bounding box center [567, 198] width 111 height 105
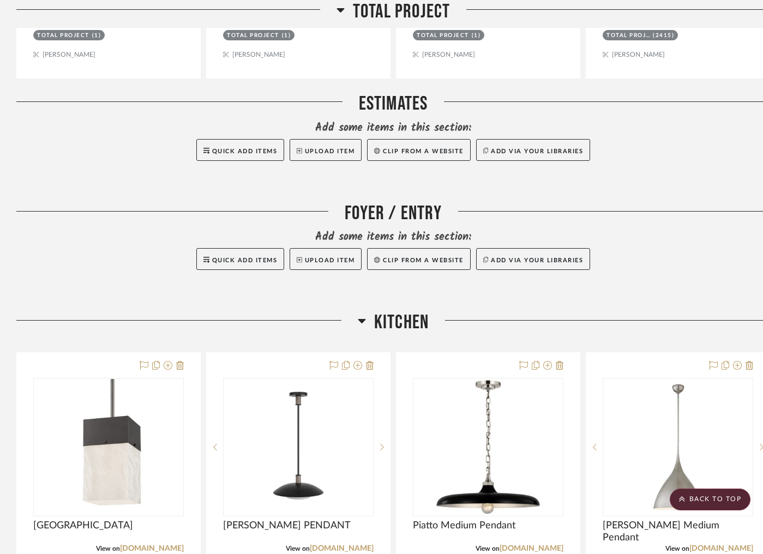
scroll to position [773, 0]
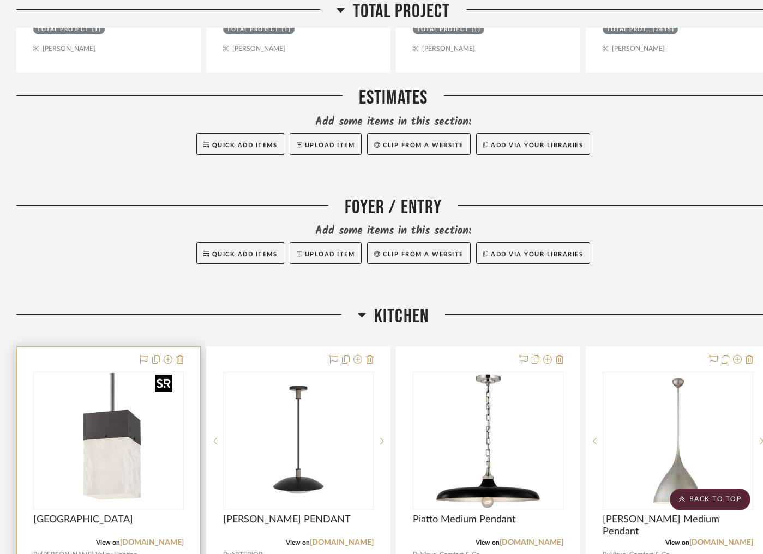
click at [107, 401] on img "0" at bounding box center [108, 441] width 136 height 136
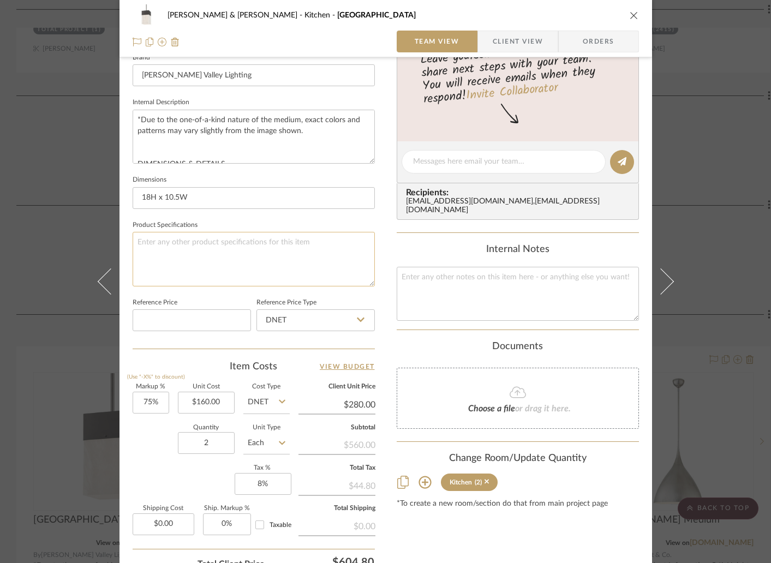
scroll to position [359, 0]
click at [221, 399] on input "160.00" at bounding box center [206, 402] width 57 height 22
type input "$250.00"
click at [149, 431] on div "Quantity 2 Unit Type Each" at bounding box center [211, 443] width 157 height 39
type input "$437.50"
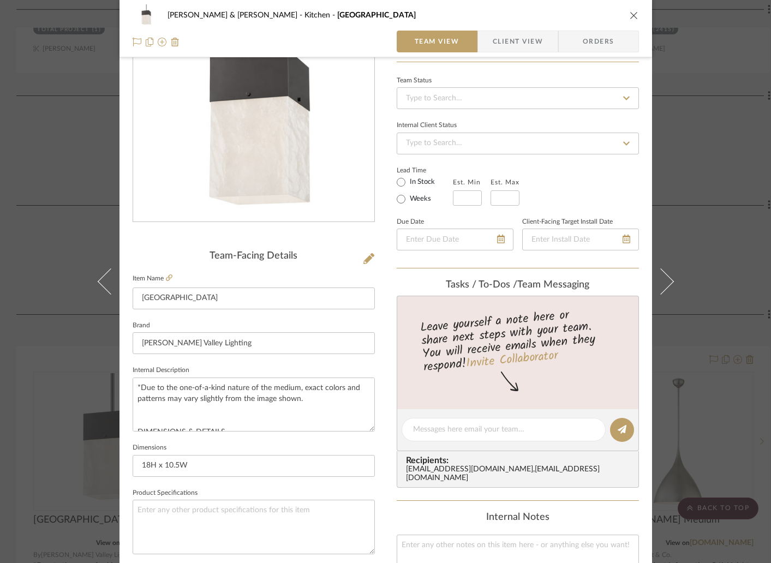
scroll to position [0, 0]
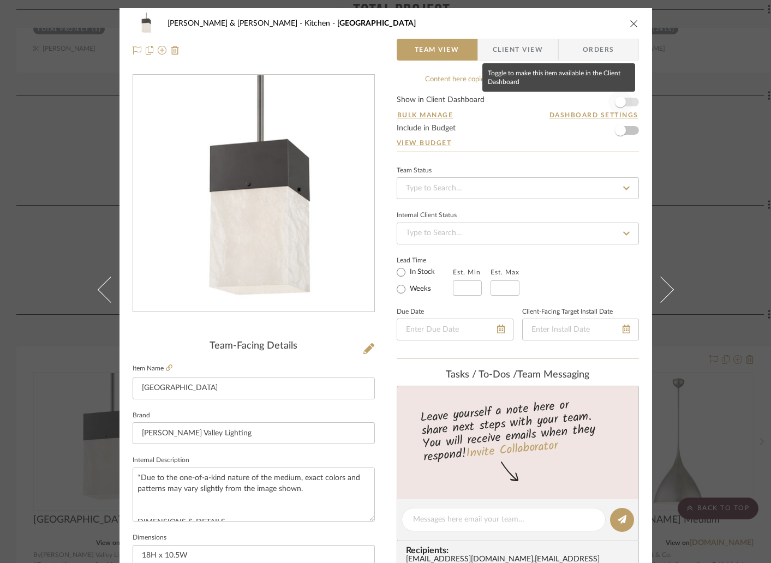
click at [622, 100] on span "button" at bounding box center [620, 102] width 24 height 24
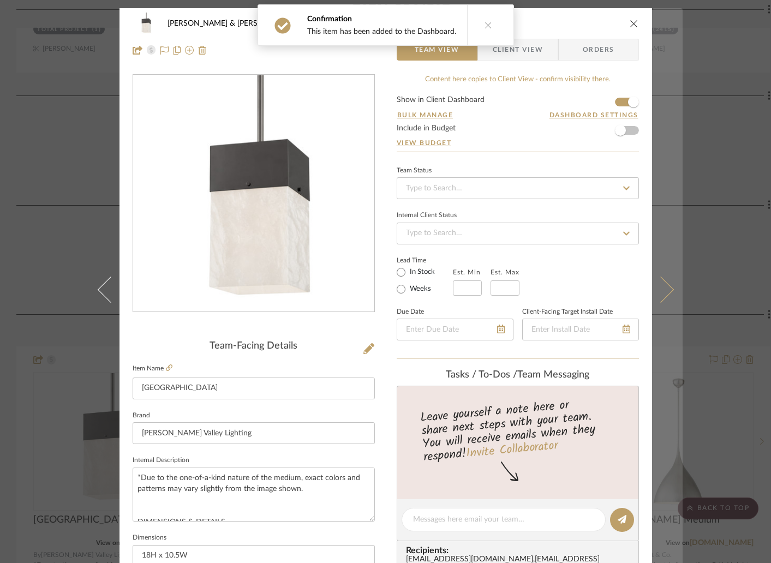
click at [663, 295] on icon at bounding box center [660, 290] width 26 height 26
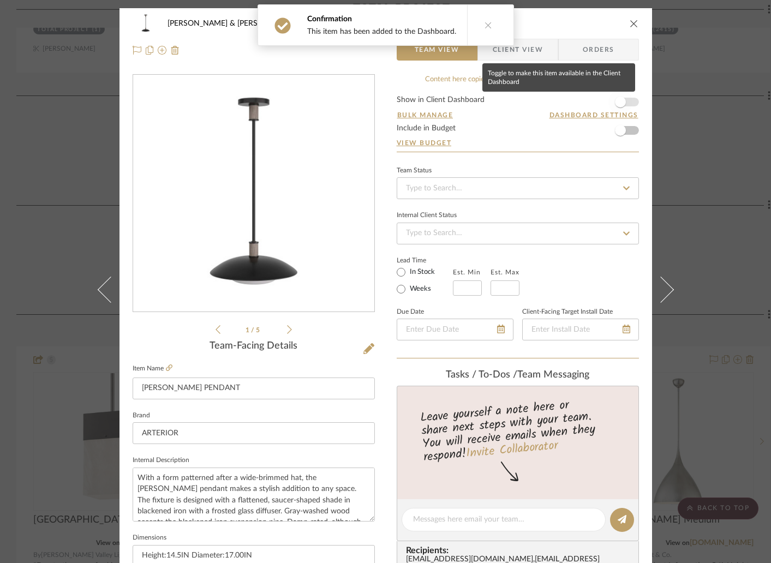
click at [622, 103] on span "button" at bounding box center [620, 102] width 24 height 24
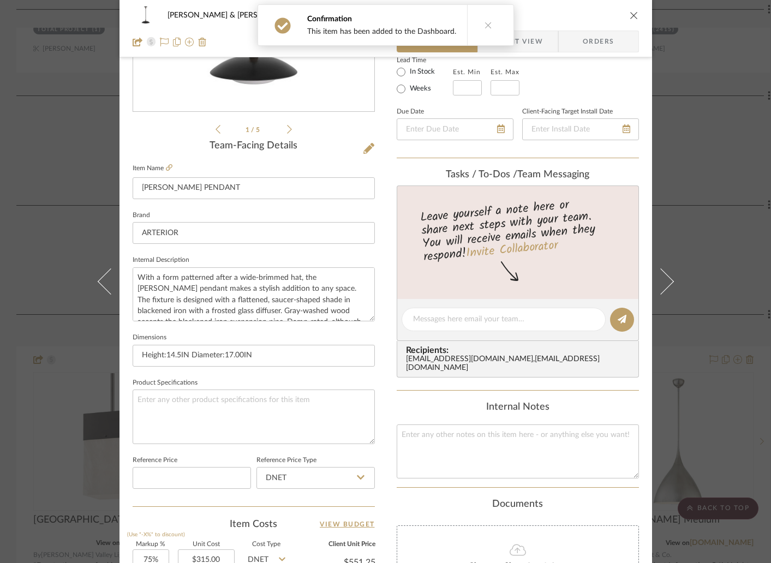
scroll to position [188, 0]
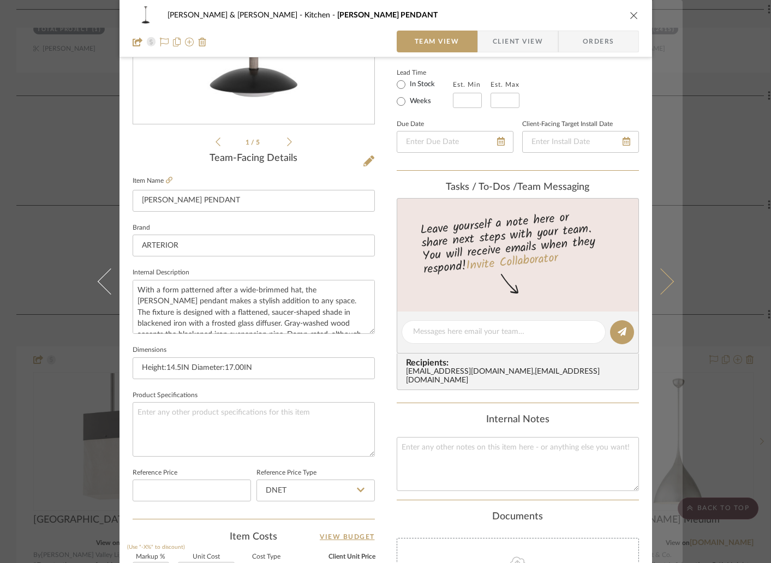
click at [658, 281] on icon at bounding box center [660, 281] width 26 height 26
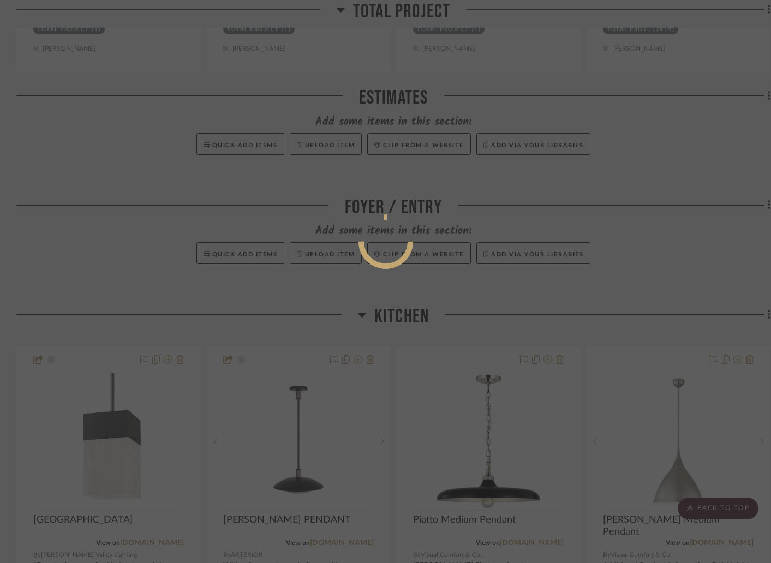
scroll to position [0, 0]
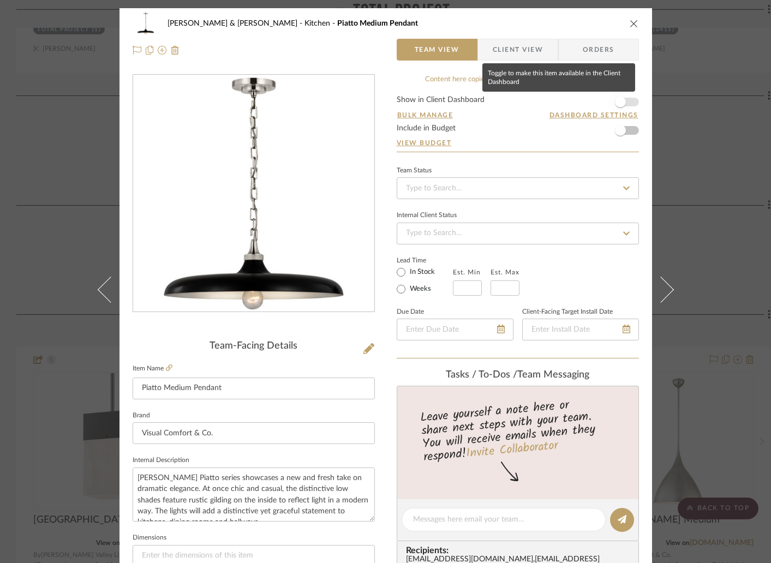
click at [620, 97] on span "button" at bounding box center [620, 102] width 24 height 24
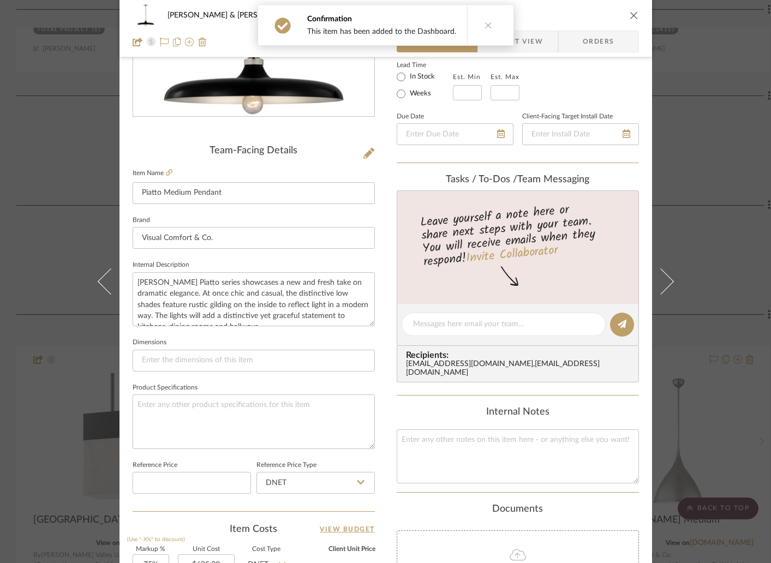
scroll to position [412, 0]
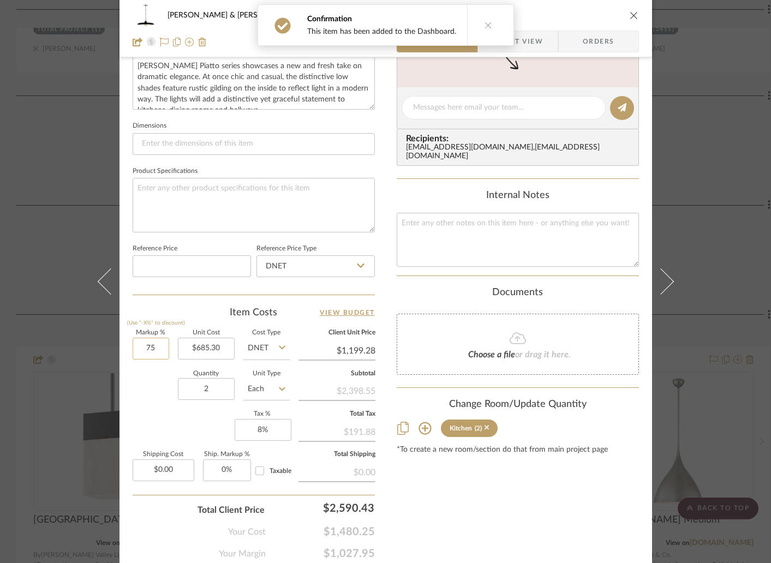
click at [160, 346] on input "75" at bounding box center [151, 349] width 37 height 22
type input "30%"
click at [159, 383] on div "Quantity 2 Unit Type Each" at bounding box center [211, 390] width 157 height 39
type input "$890.89"
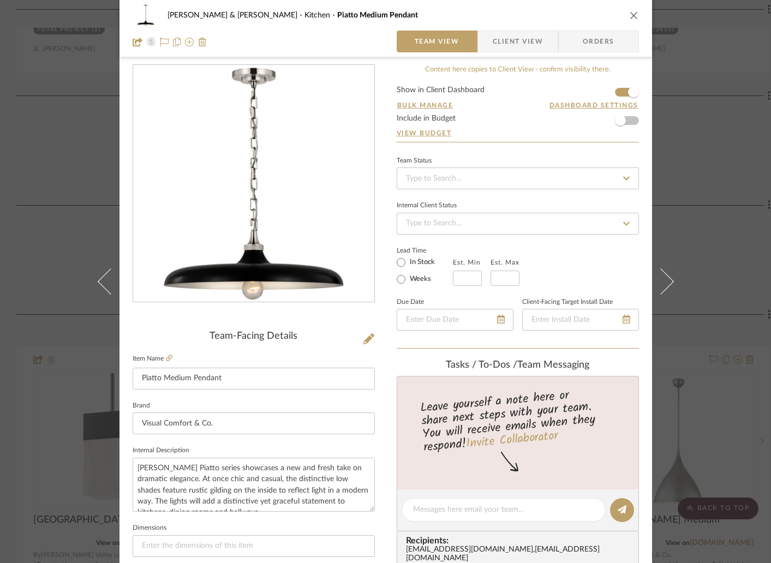
scroll to position [0, 0]
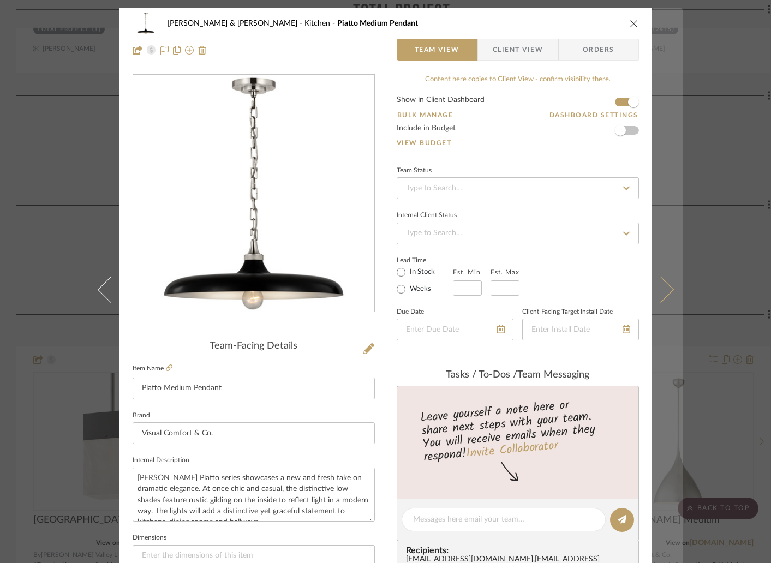
click at [657, 296] on icon at bounding box center [660, 290] width 26 height 26
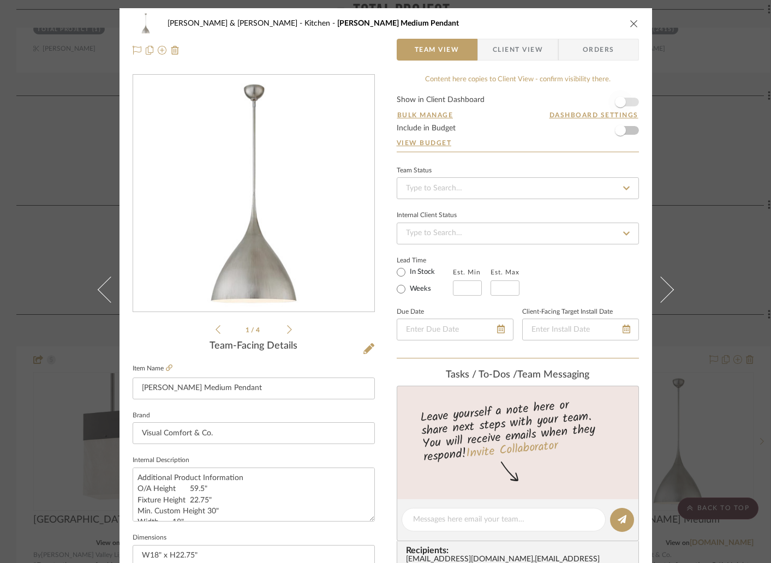
click at [619, 100] on span "button" at bounding box center [620, 102] width 11 height 11
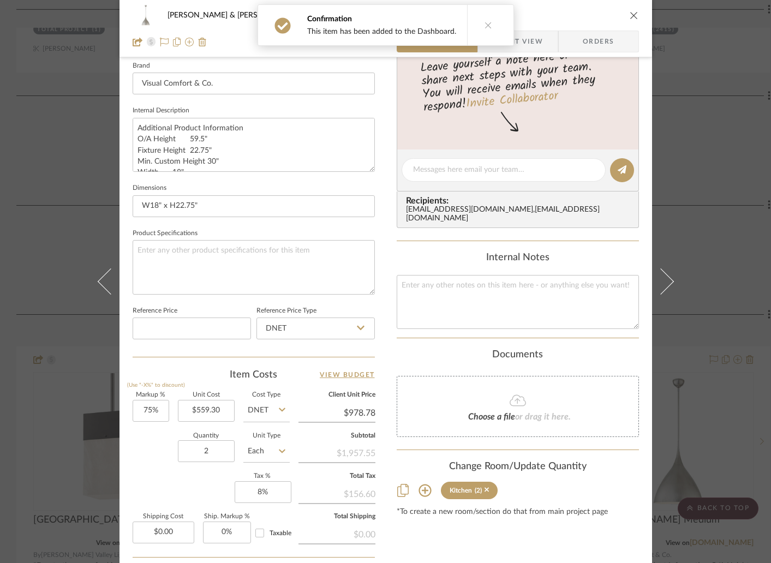
scroll to position [350, 0]
click at [163, 411] on input "75" at bounding box center [151, 410] width 37 height 22
type input "30%"
click at [156, 447] on div "Quantity 2 Unit Type Each" at bounding box center [211, 452] width 157 height 39
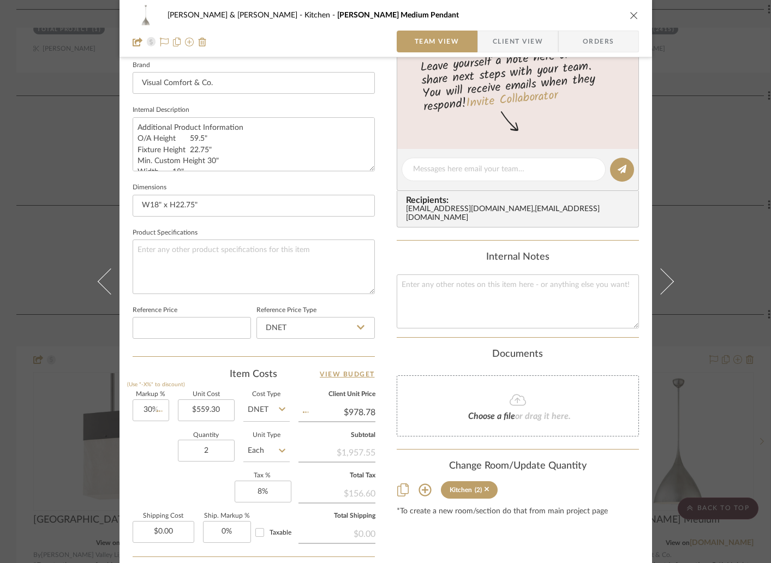
type input "$727.09"
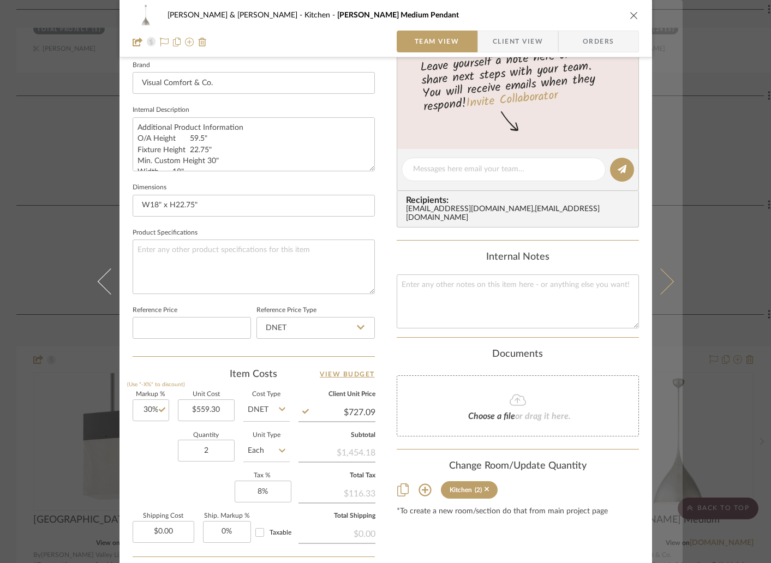
click at [665, 285] on icon at bounding box center [660, 281] width 26 height 26
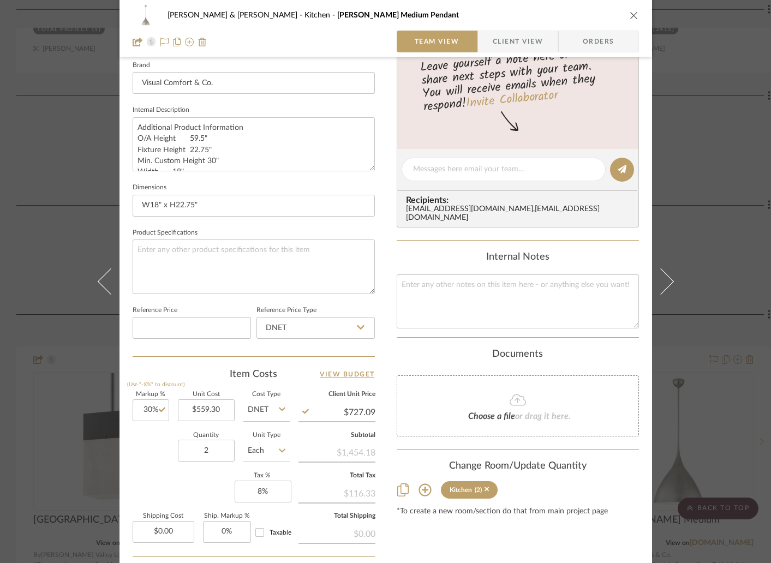
scroll to position [0, 0]
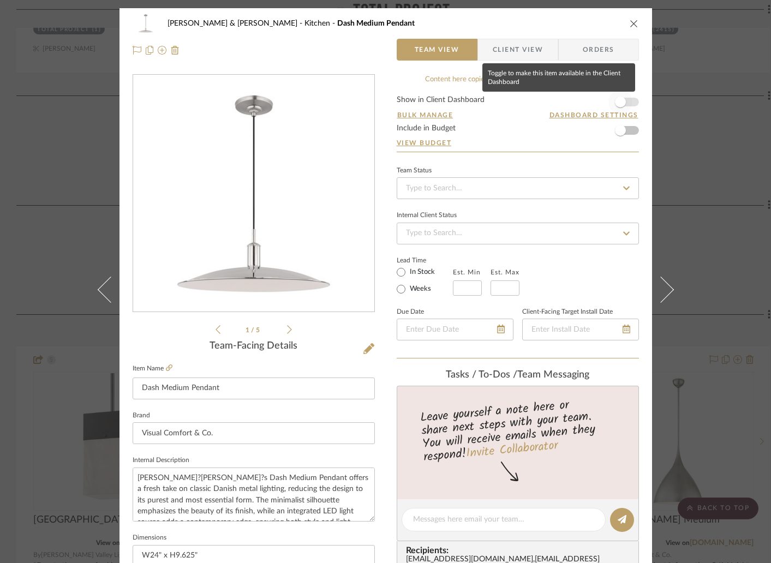
click at [621, 103] on span "button" at bounding box center [620, 102] width 11 height 11
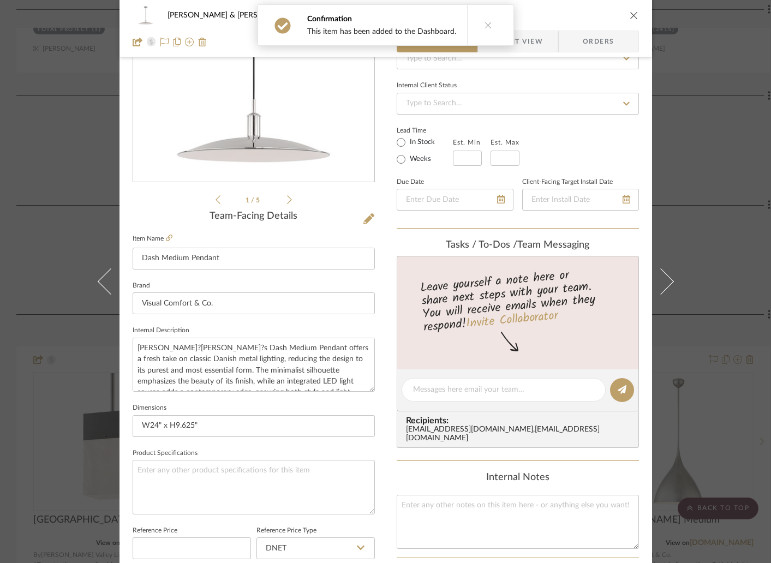
scroll to position [353, 0]
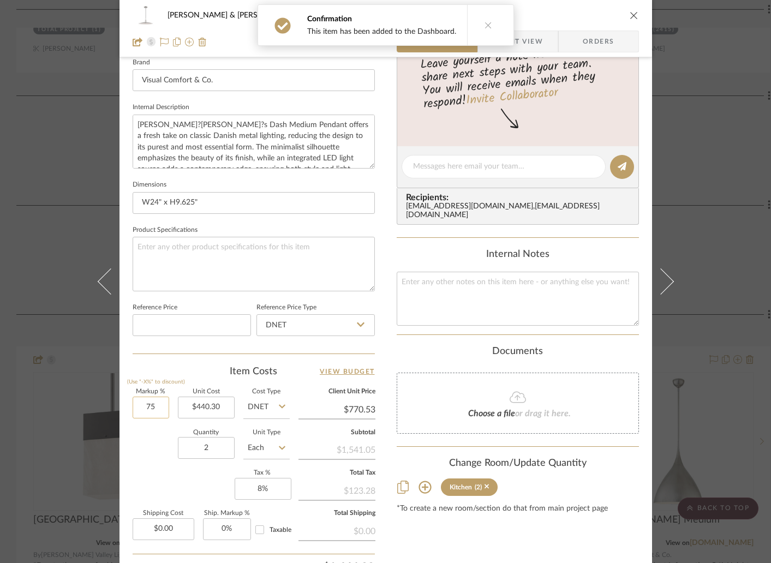
click at [159, 403] on input "75" at bounding box center [151, 408] width 37 height 22
type input "30%"
click at [164, 457] on div "Quantity 2 Unit Type Each" at bounding box center [211, 449] width 157 height 39
type input "$572.39"
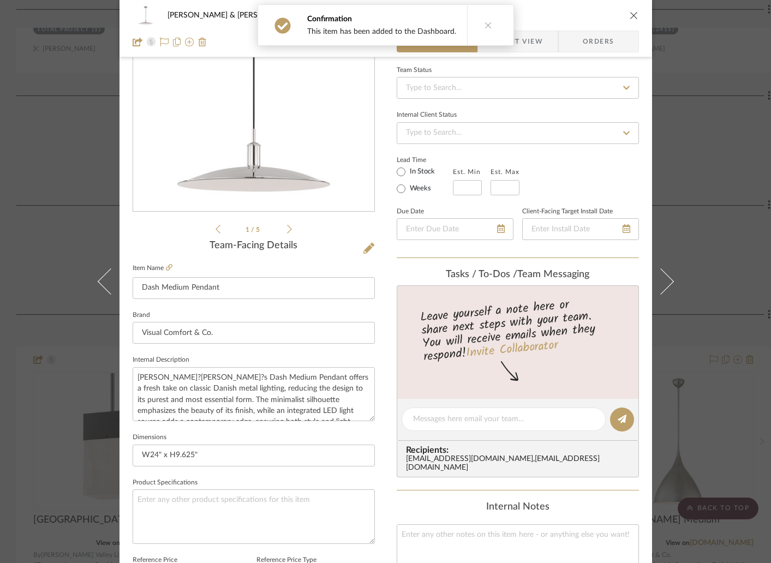
scroll to position [94, 0]
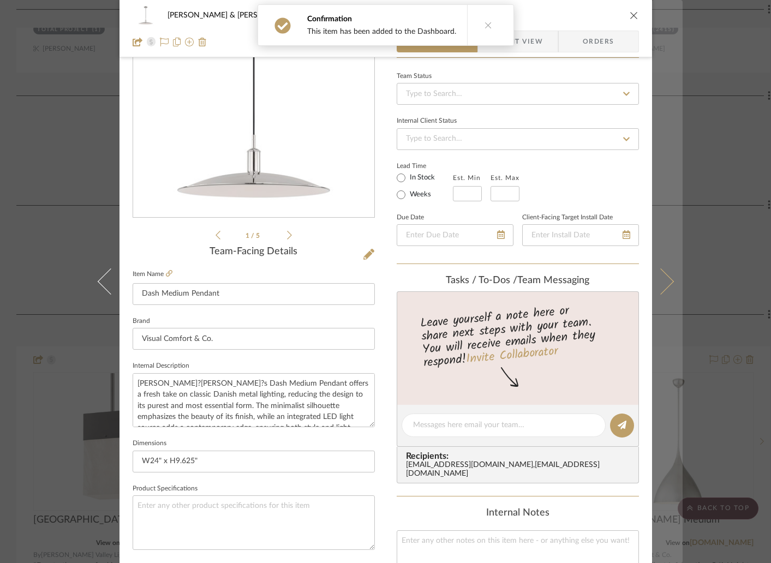
click at [662, 285] on icon at bounding box center [660, 281] width 26 height 26
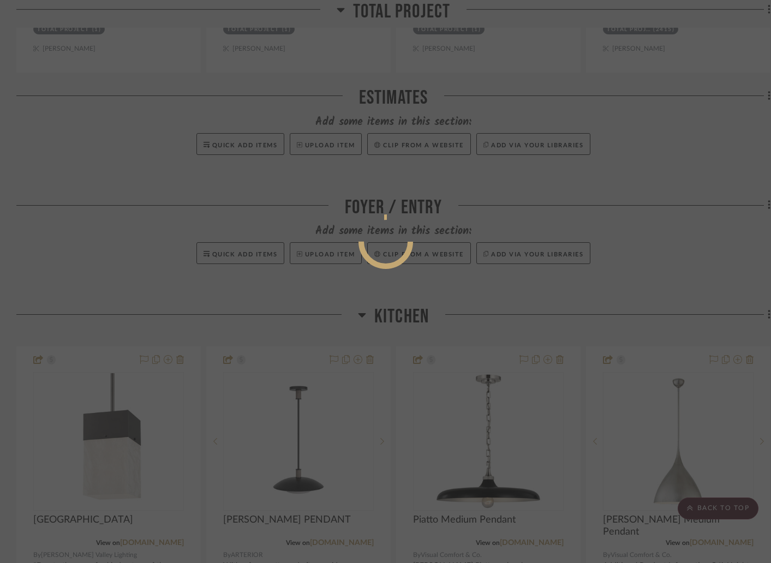
scroll to position [0, 0]
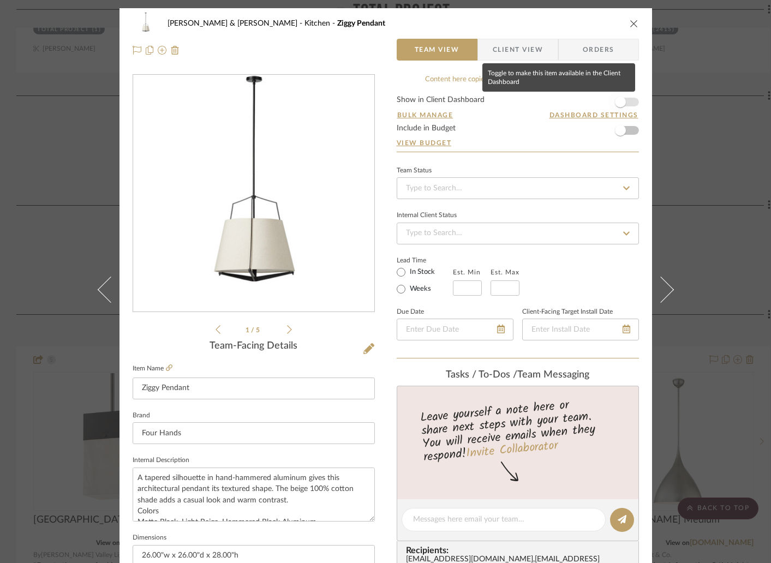
click at [617, 102] on span "button" at bounding box center [620, 102] width 11 height 11
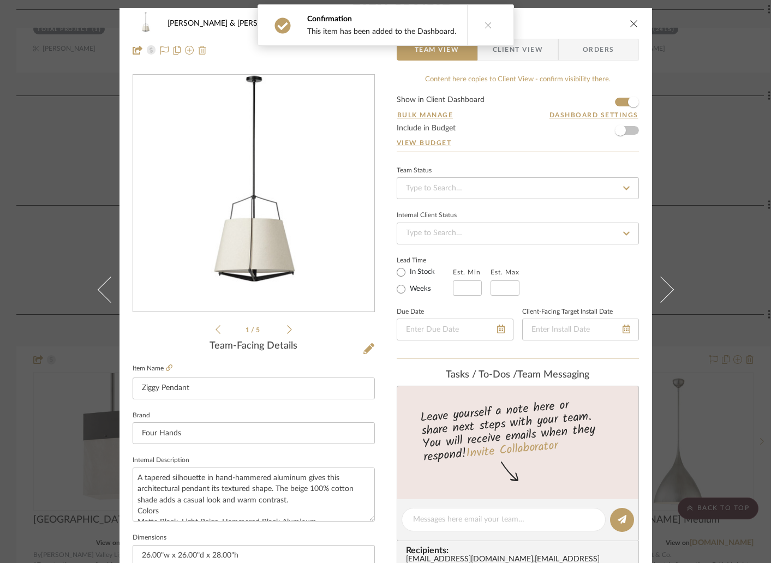
click at [199, 50] on img at bounding box center [202, 50] width 9 height 9
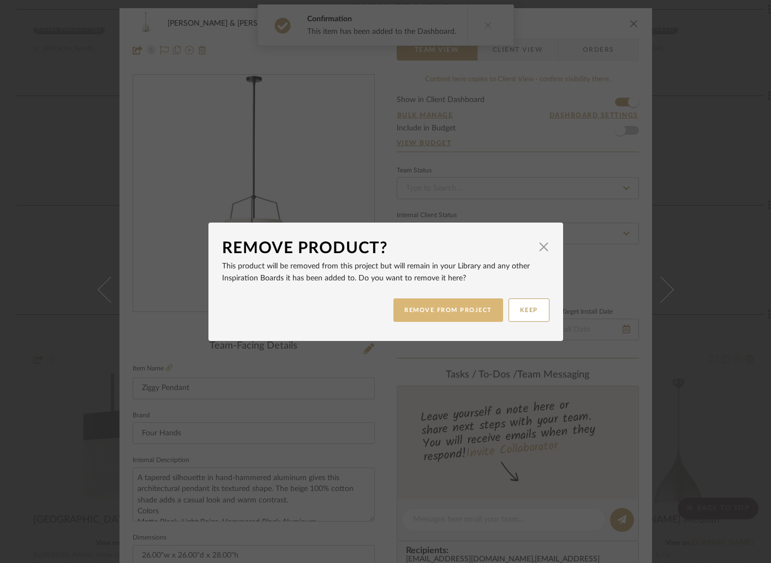
click at [441, 311] on button "REMOVE FROM PROJECT" at bounding box center [448, 309] width 110 height 23
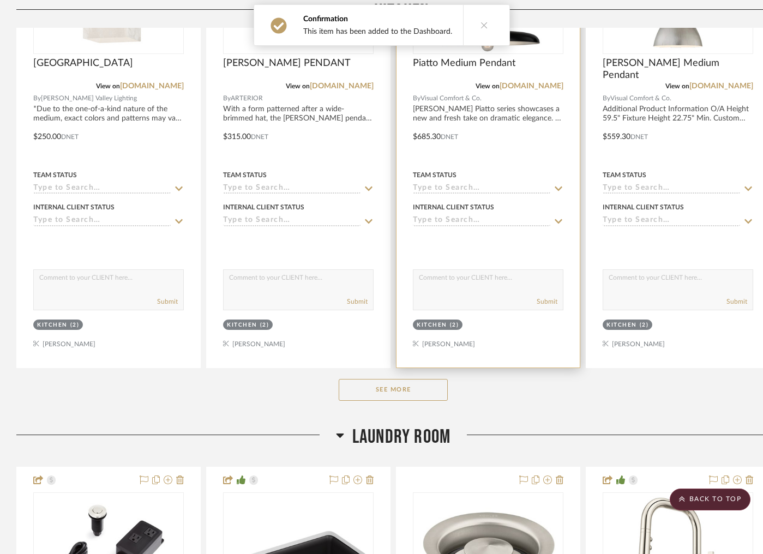
scroll to position [1266, 0]
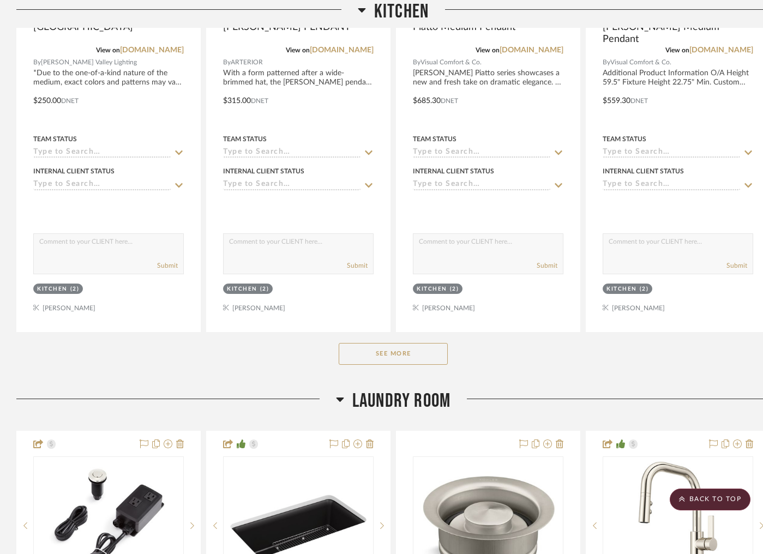
click at [413, 343] on button "See More" at bounding box center [393, 354] width 109 height 22
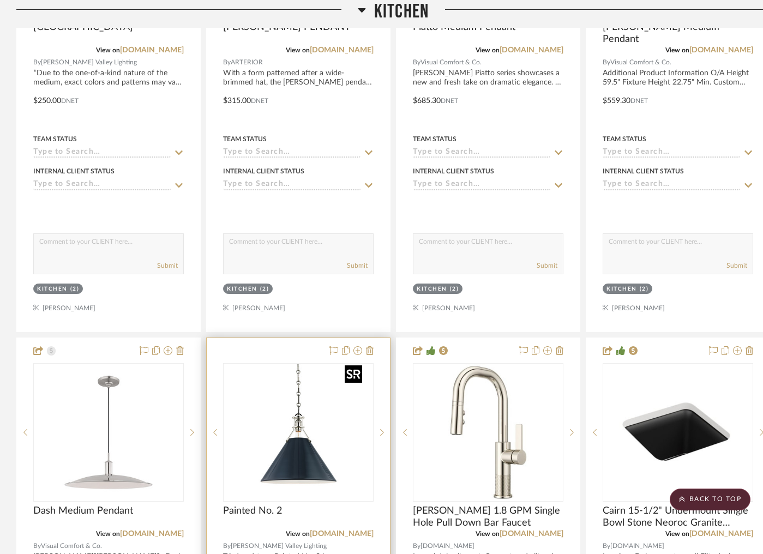
click at [304, 437] on img "0" at bounding box center [298, 432] width 136 height 136
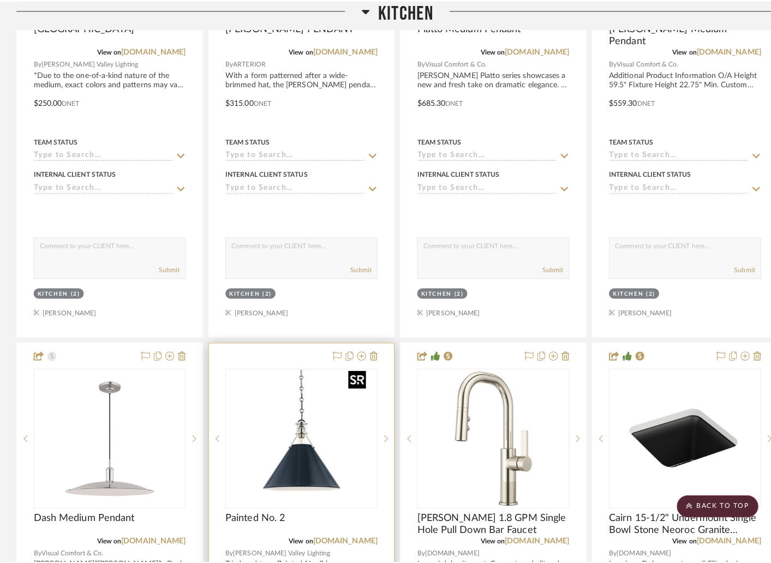
scroll to position [0, 0]
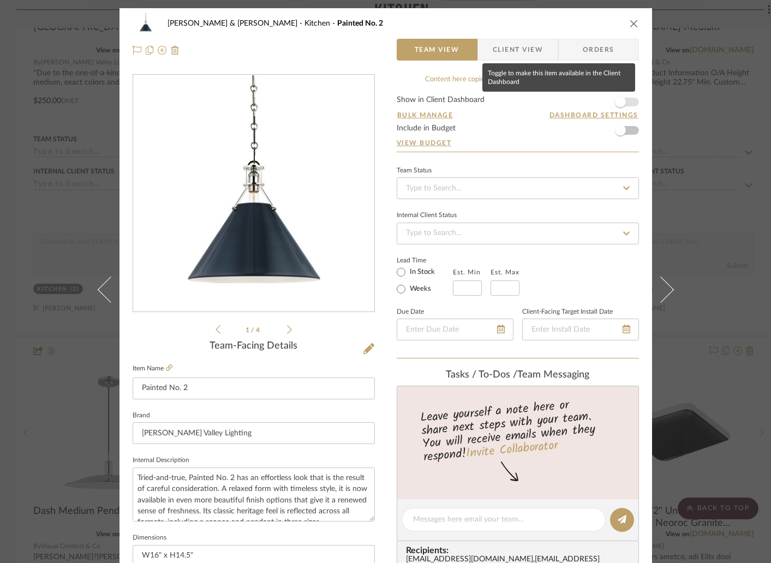
click at [620, 99] on span "button" at bounding box center [620, 102] width 11 height 11
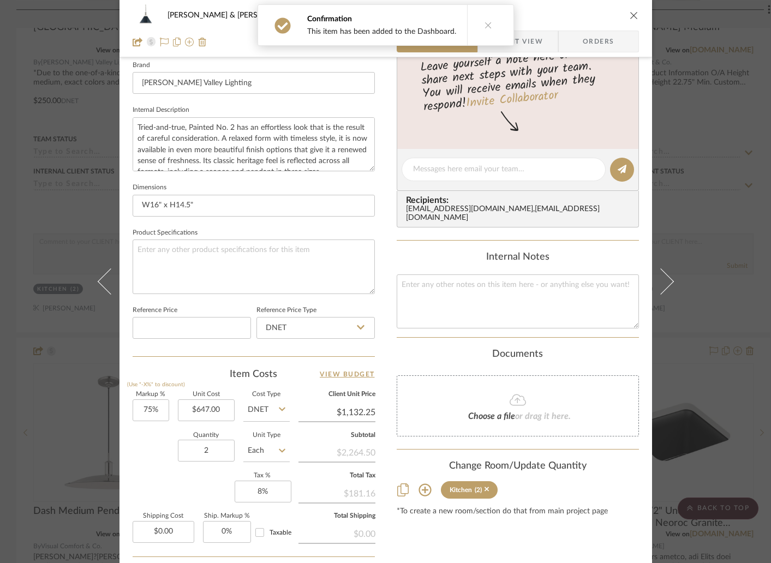
scroll to position [397, 0]
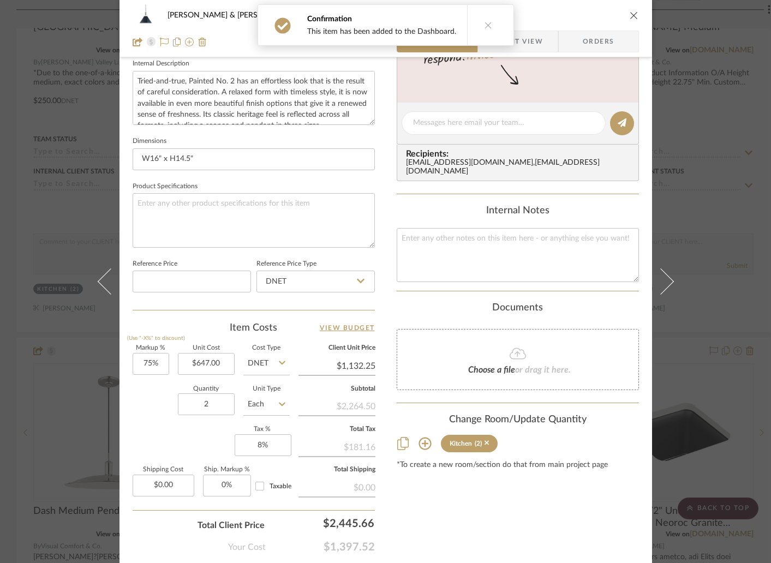
click at [631, 14] on icon "close" at bounding box center [633, 15] width 9 height 9
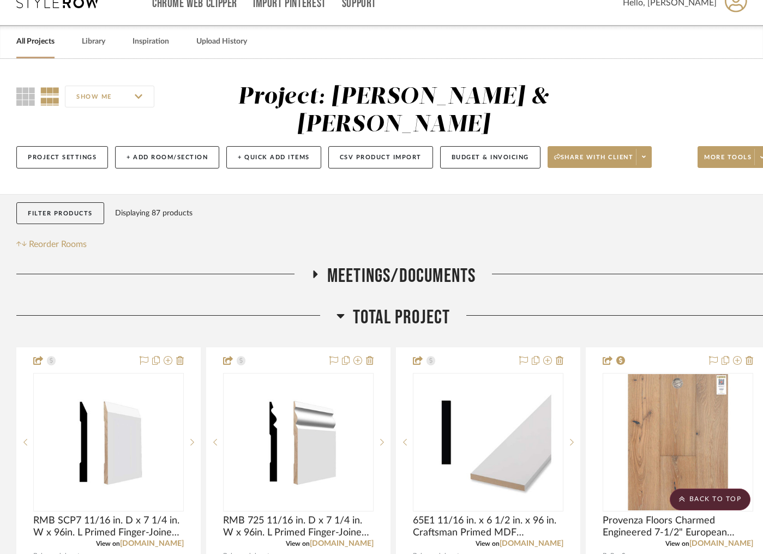
scroll to position [0, 0]
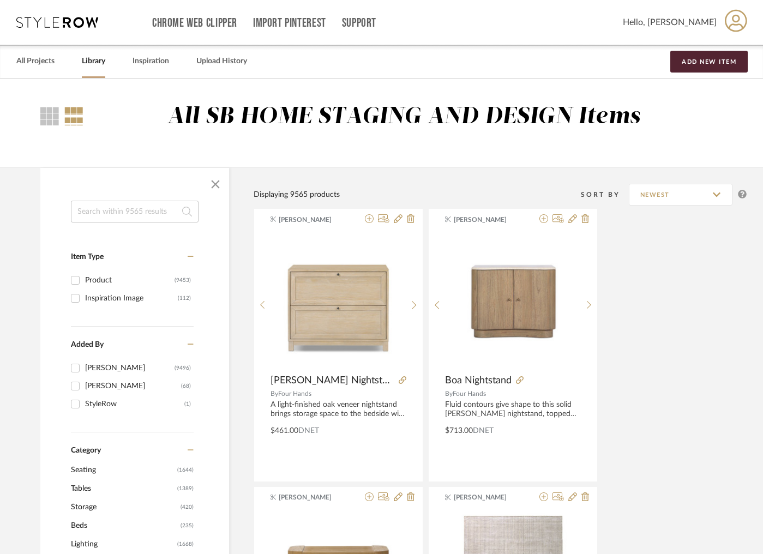
click at [135, 212] on input at bounding box center [135, 212] width 128 height 22
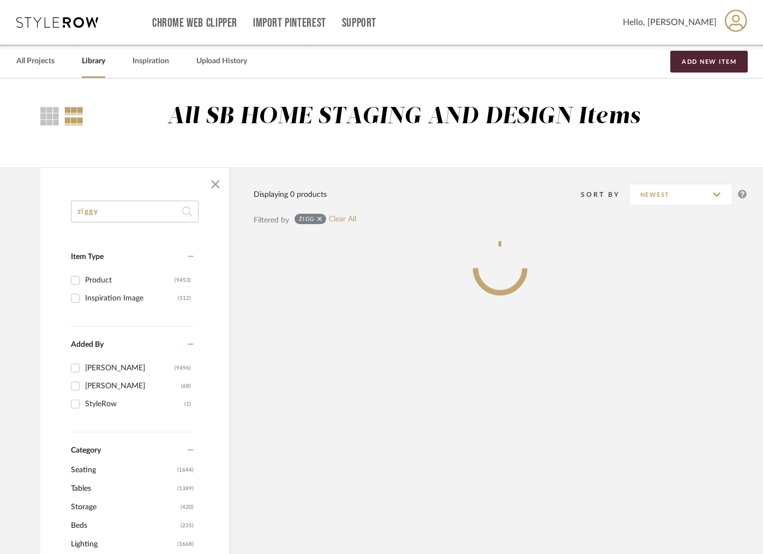
type input "ziggy"
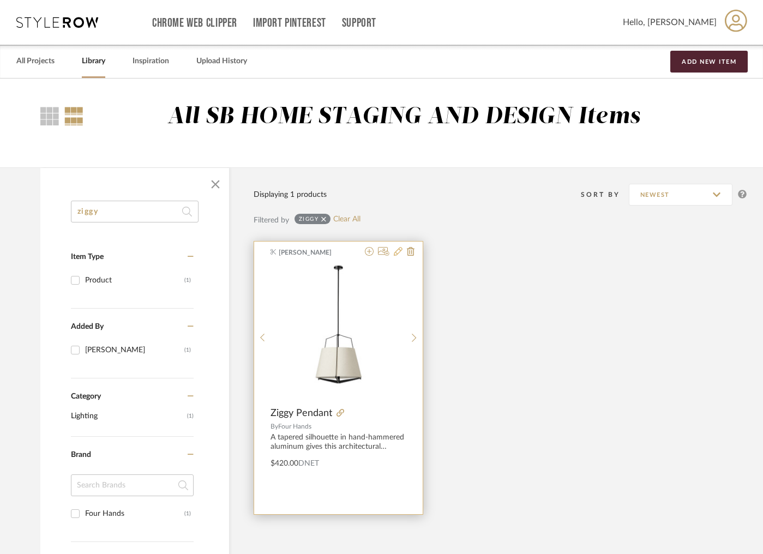
click at [399, 254] on icon at bounding box center [398, 251] width 9 height 9
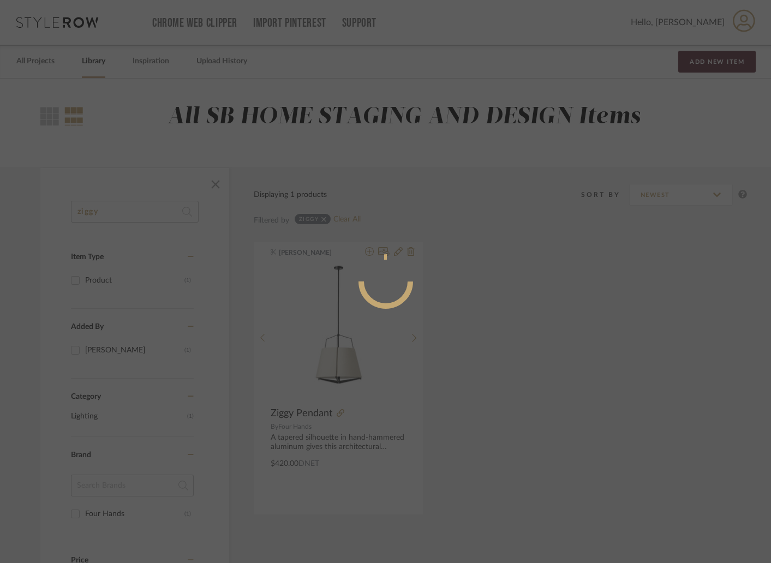
radio input "true"
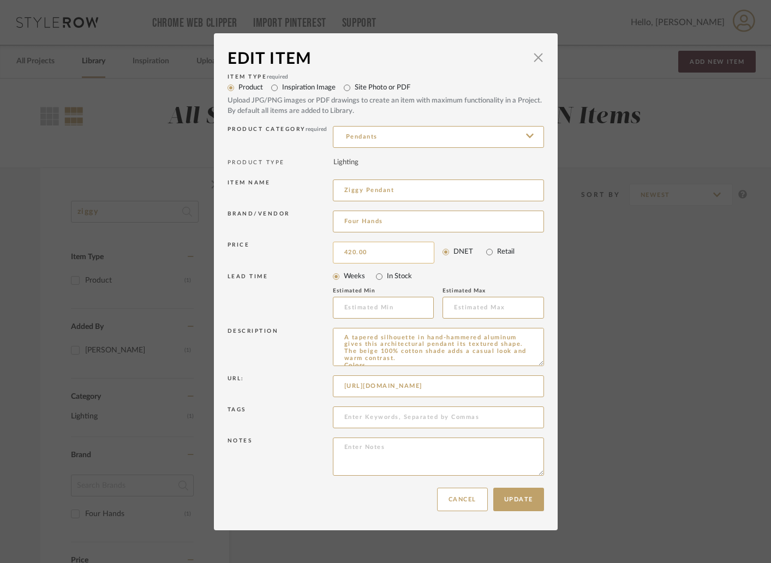
click at [385, 251] on input "420.00" at bounding box center [383, 253] width 101 height 22
type input "$440.00"
click at [316, 315] on div "LEAD TIME" at bounding box center [279, 296] width 105 height 46
click at [511, 502] on button "Update" at bounding box center [518, 499] width 51 height 23
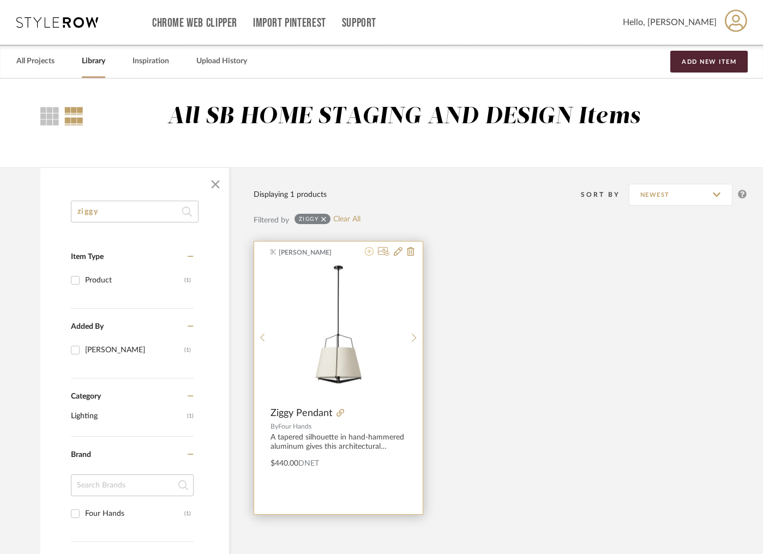
click at [368, 252] on icon at bounding box center [369, 251] width 9 height 9
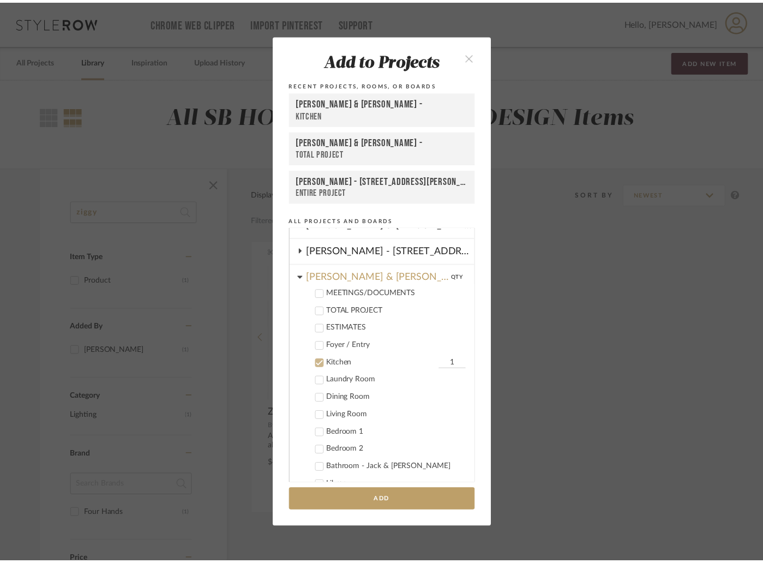
scroll to position [92, 0]
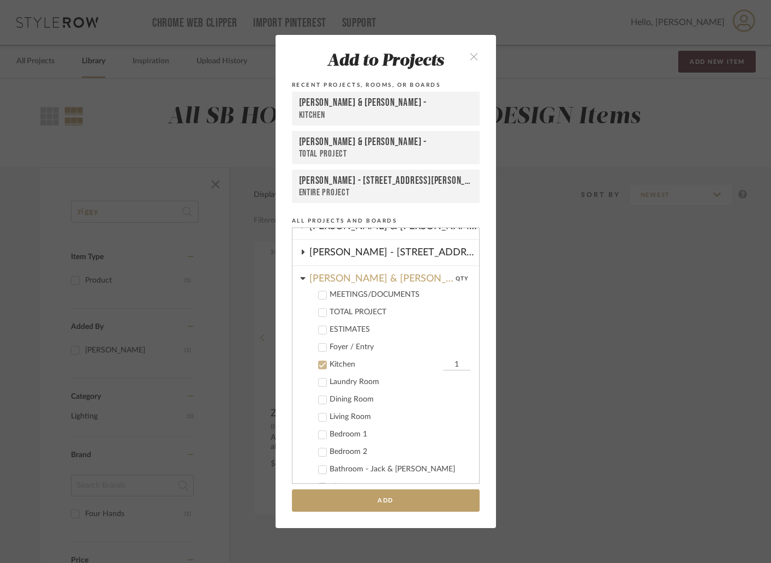
click at [446, 364] on input "1" at bounding box center [456, 364] width 27 height 11
type input "2"
click at [395, 491] on button "Add" at bounding box center [386, 500] width 188 height 22
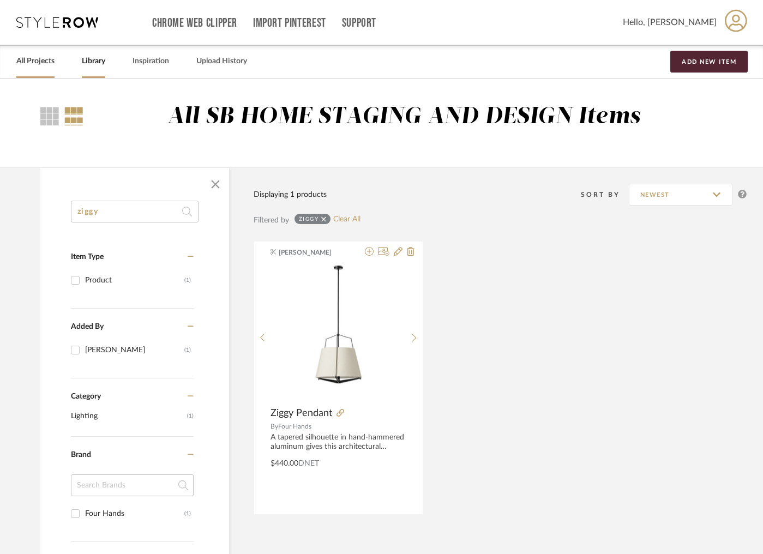
click at [35, 62] on link "All Projects" at bounding box center [35, 61] width 38 height 15
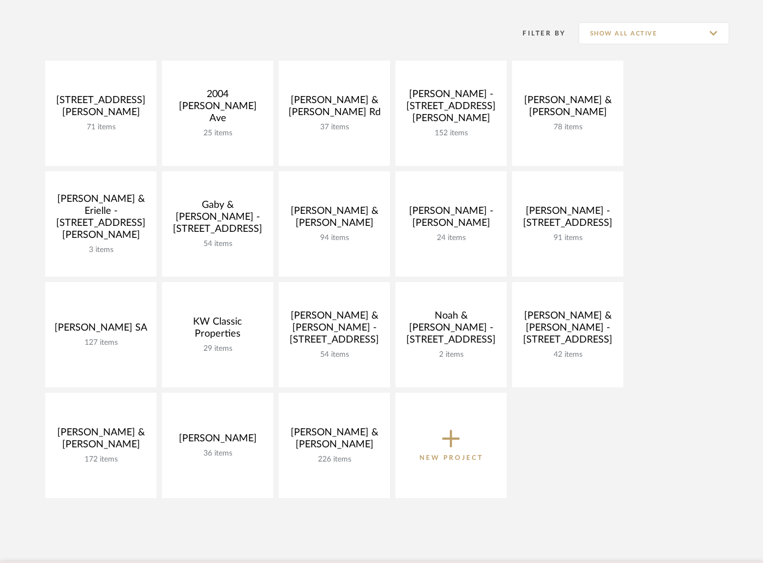
scroll to position [211, 0]
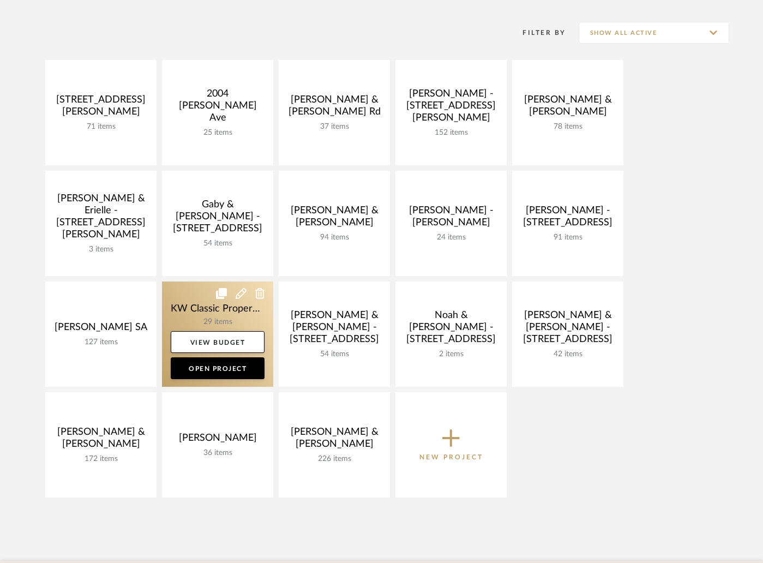
click at [227, 324] on link at bounding box center [217, 333] width 111 height 105
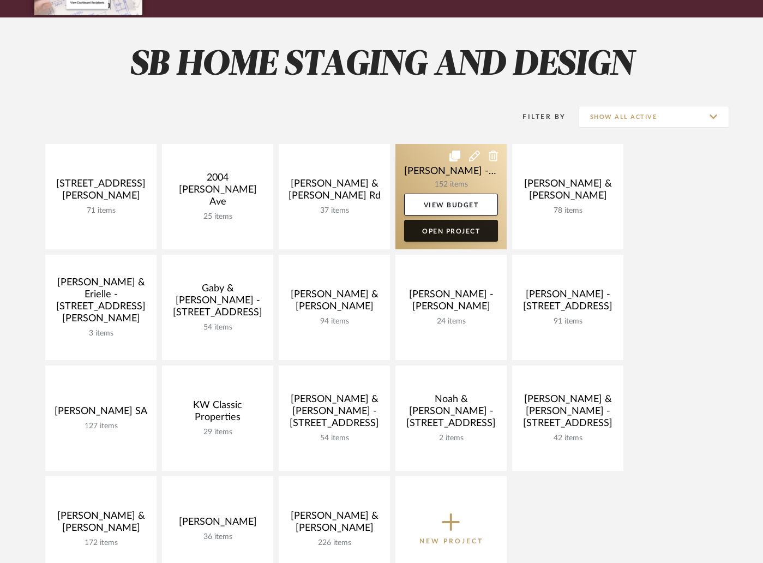
scroll to position [147, 0]
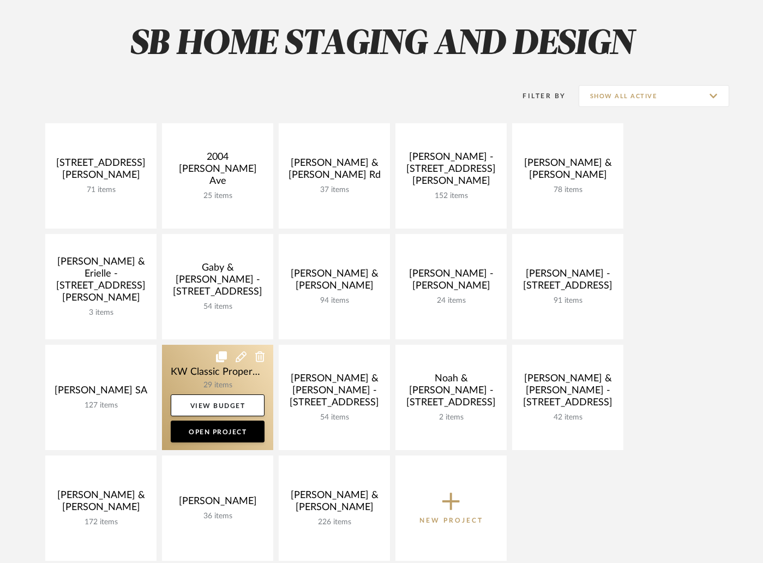
click at [217, 377] on link at bounding box center [217, 397] width 111 height 105
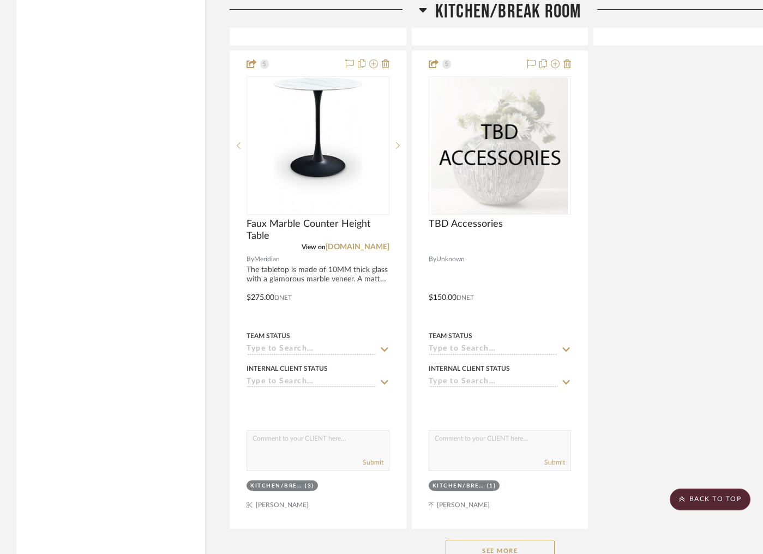
scroll to position [2379, 0]
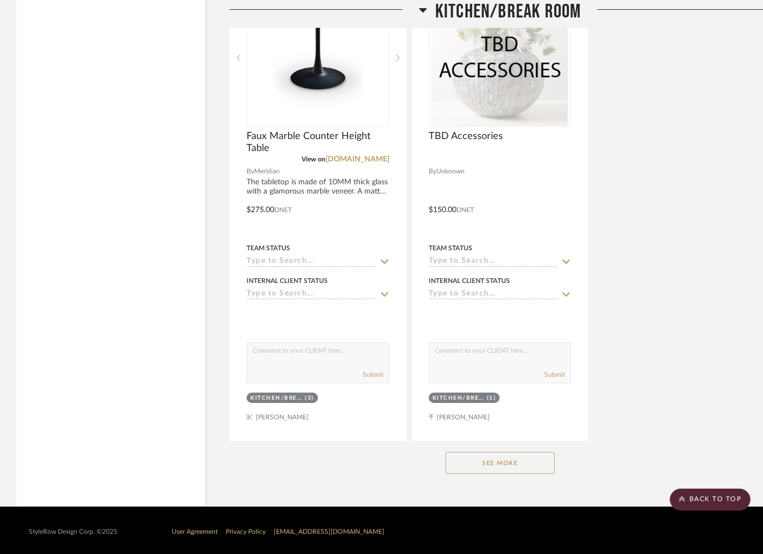
click at [507, 458] on button "See More" at bounding box center [500, 463] width 109 height 22
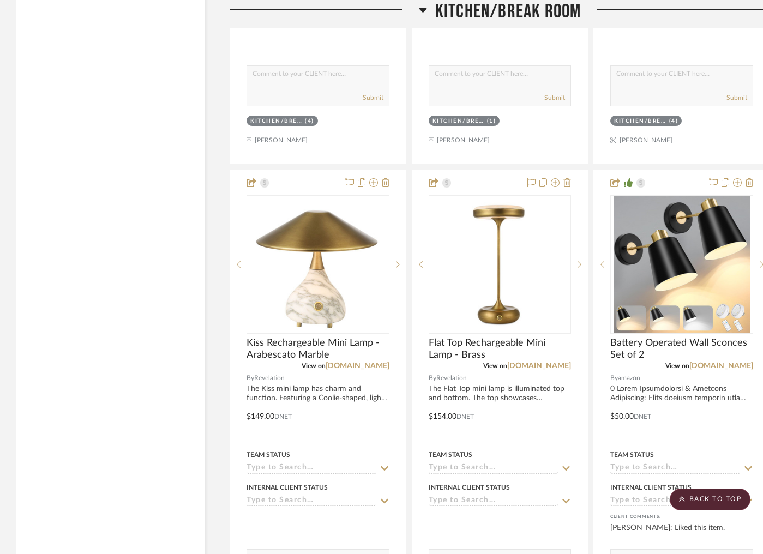
scroll to position [0, 0]
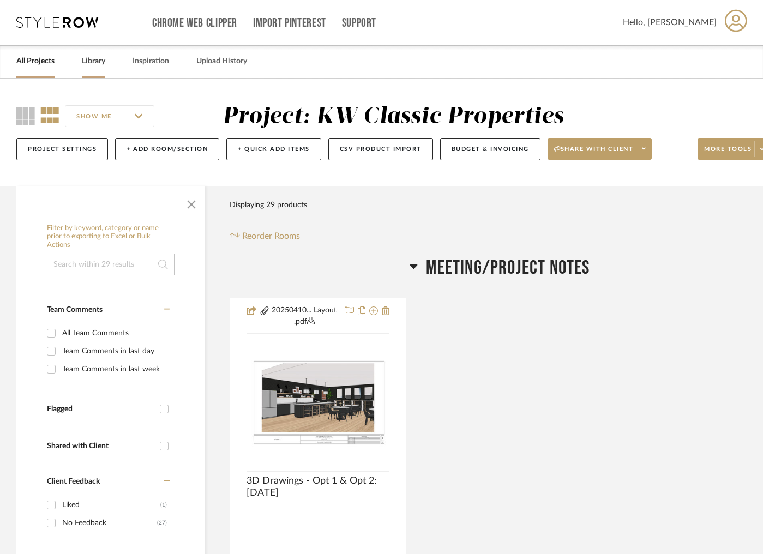
click at [95, 68] on link "Library" at bounding box center [93, 61] width 23 height 15
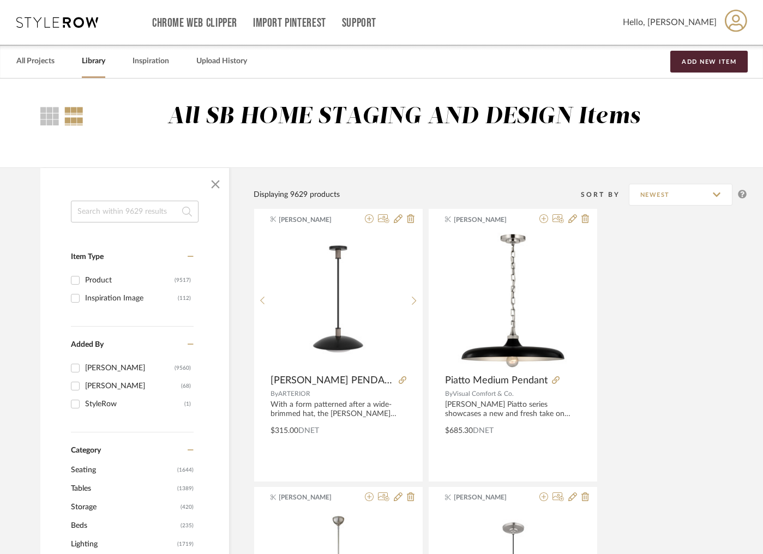
click at [146, 216] on input at bounding box center [135, 212] width 128 height 22
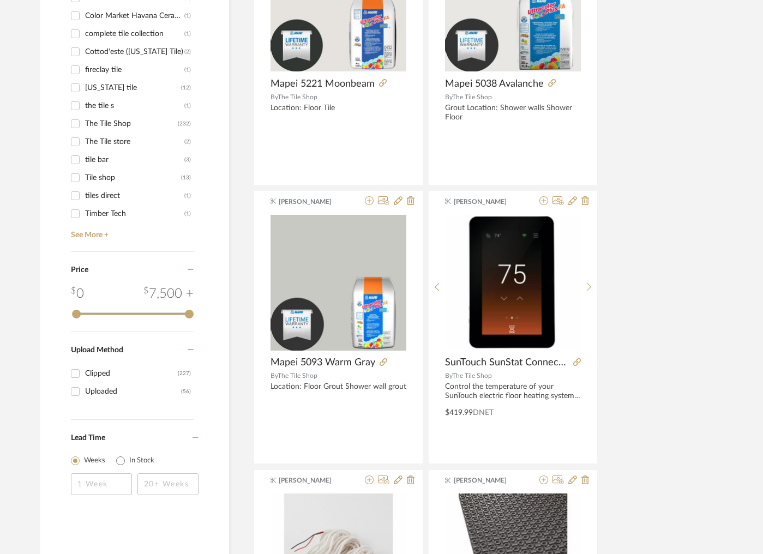
scroll to position [46, 0]
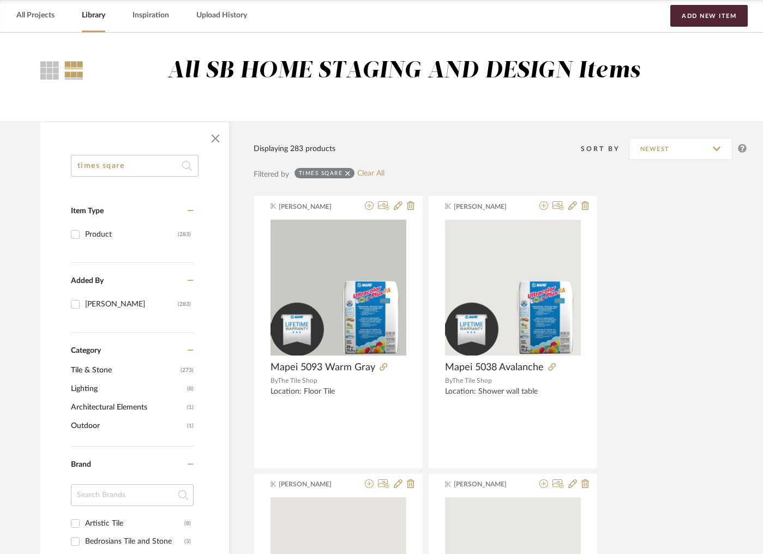
click at [88, 387] on span "Lighting" at bounding box center [127, 389] width 113 height 19
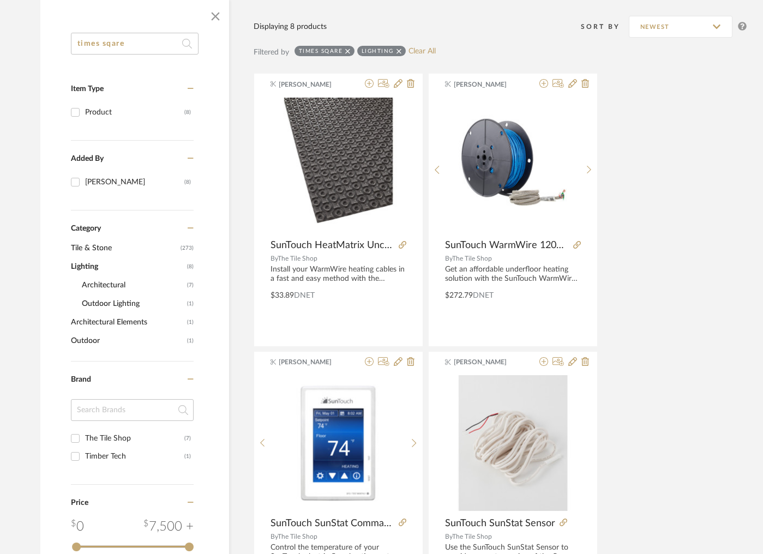
scroll to position [282, 0]
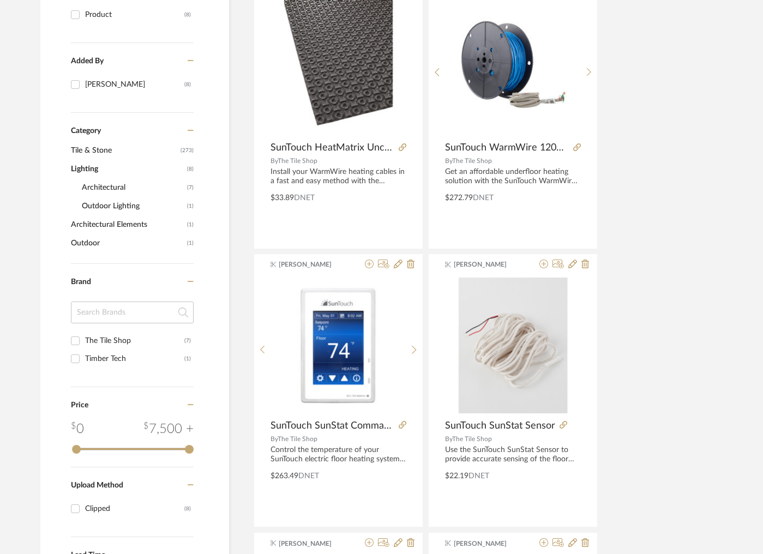
click at [117, 185] on span "Architectural" at bounding box center [133, 187] width 103 height 19
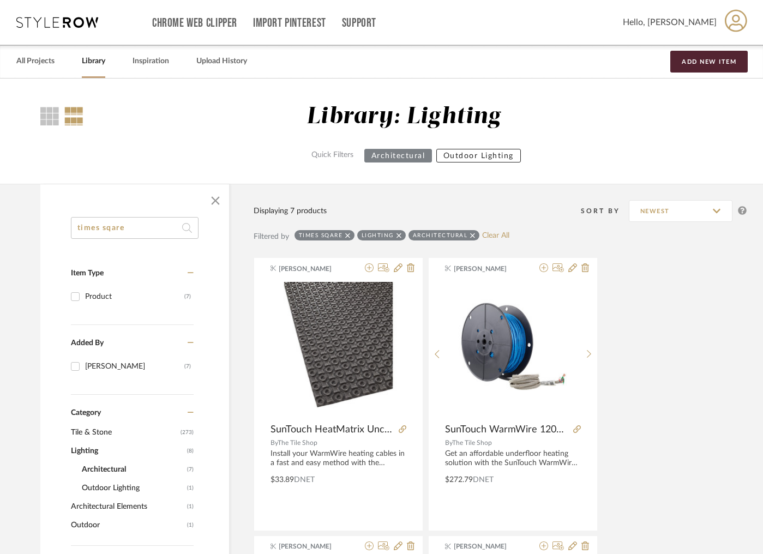
click at [101, 230] on input "times sqare" at bounding box center [135, 228] width 128 height 22
click at [111, 227] on input "times sqare" at bounding box center [135, 228] width 128 height 22
type input "times square"
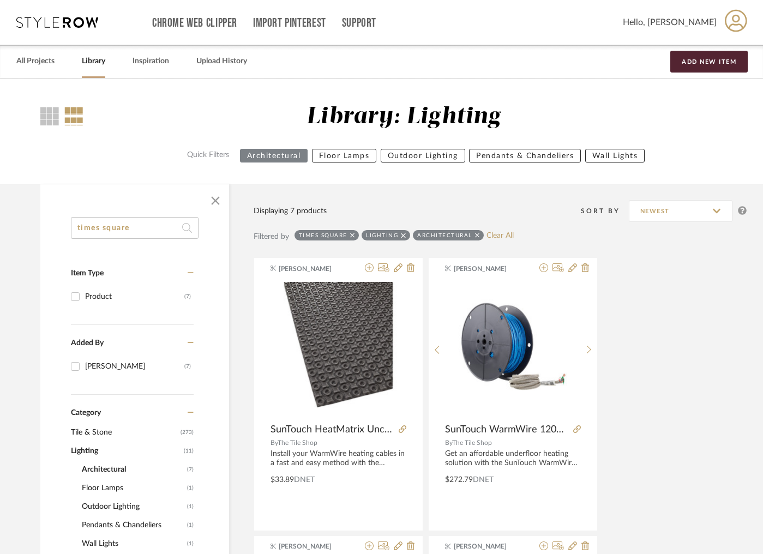
click at [91, 62] on link "Library" at bounding box center [93, 61] width 23 height 15
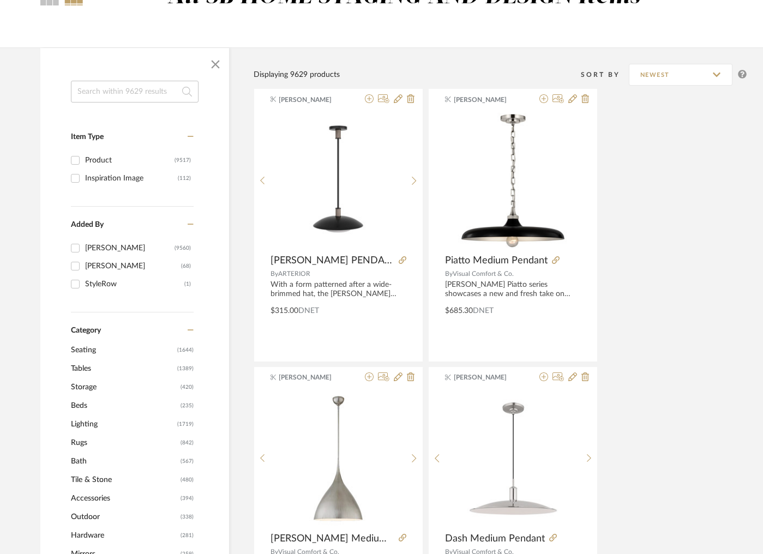
scroll to position [205, 0]
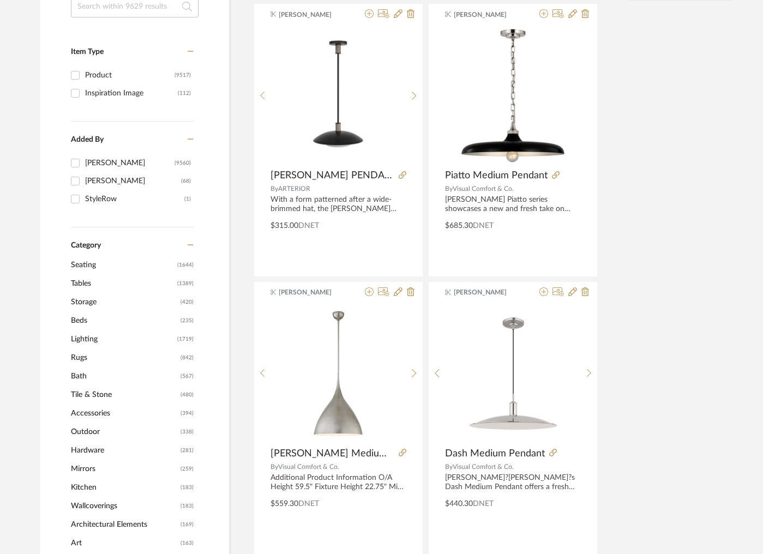
click at [81, 339] on span "Lighting" at bounding box center [123, 339] width 104 height 19
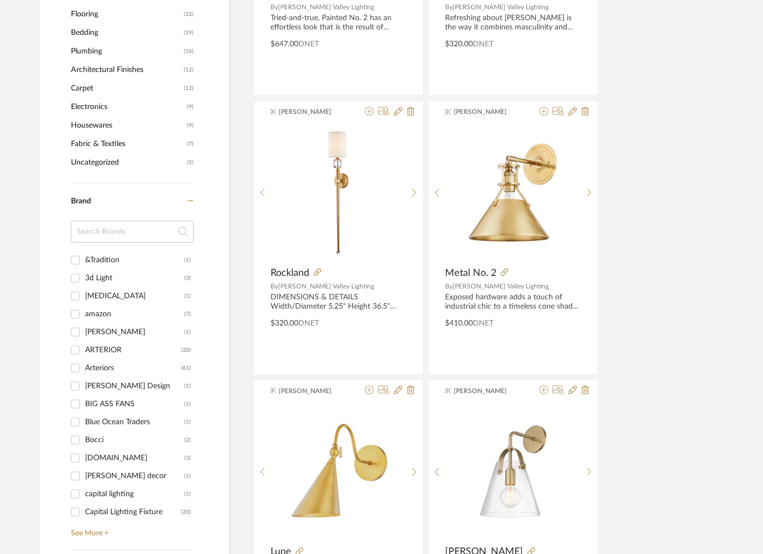
scroll to position [1011, 0]
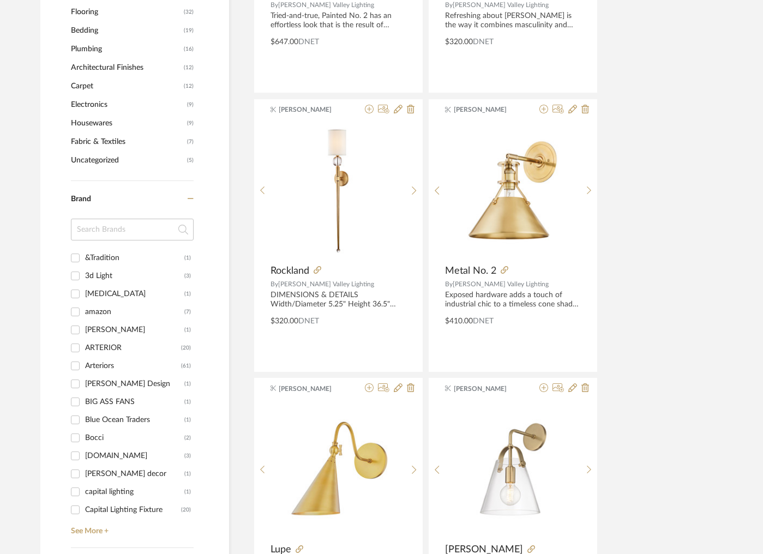
click at [103, 349] on div "ARTERIOR" at bounding box center [133, 347] width 96 height 17
click at [84, 349] on input "ARTERIOR (20)" at bounding box center [75, 347] width 17 height 17
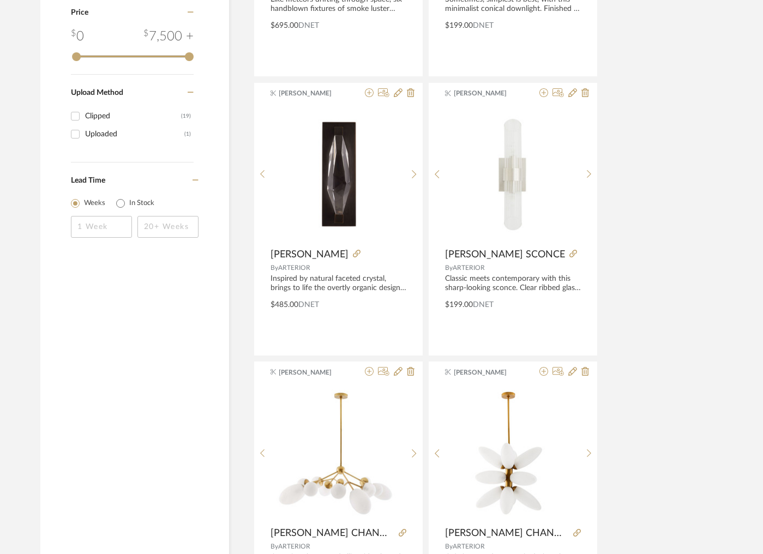
scroll to position [977, 0]
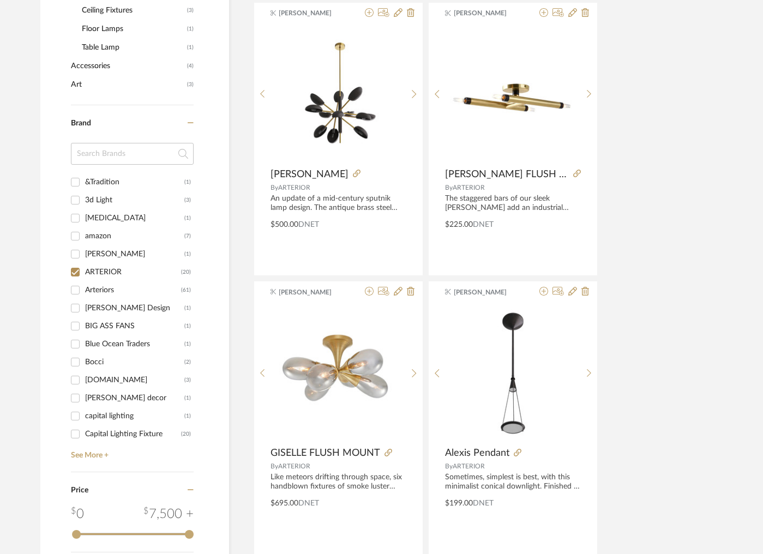
scroll to position [538, 0]
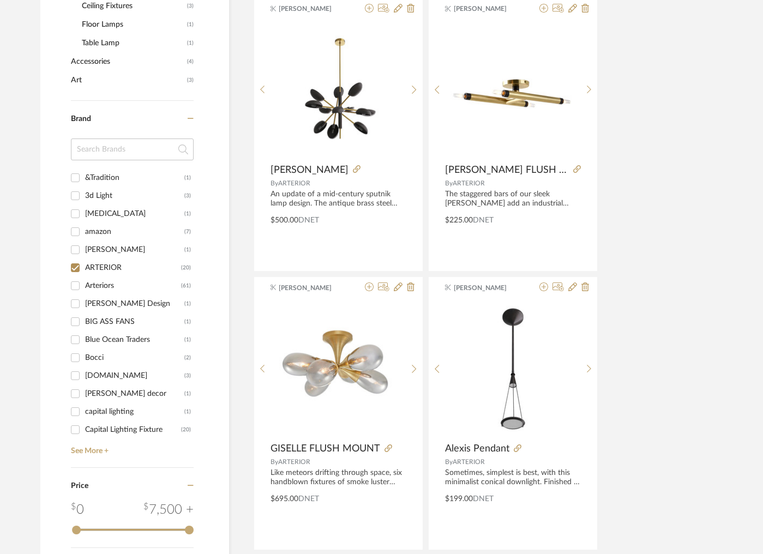
click at [72, 269] on input "ARTERIOR (20)" at bounding box center [75, 267] width 17 height 17
checkbox input "false"
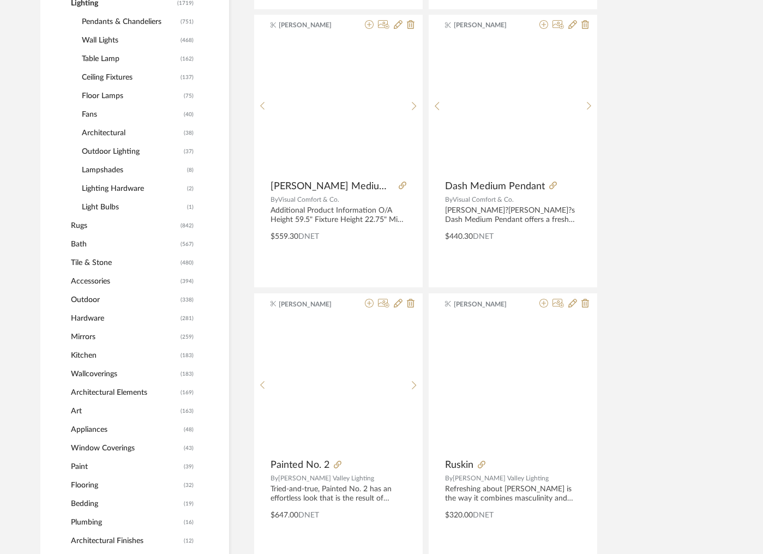
scroll to position [609, 0]
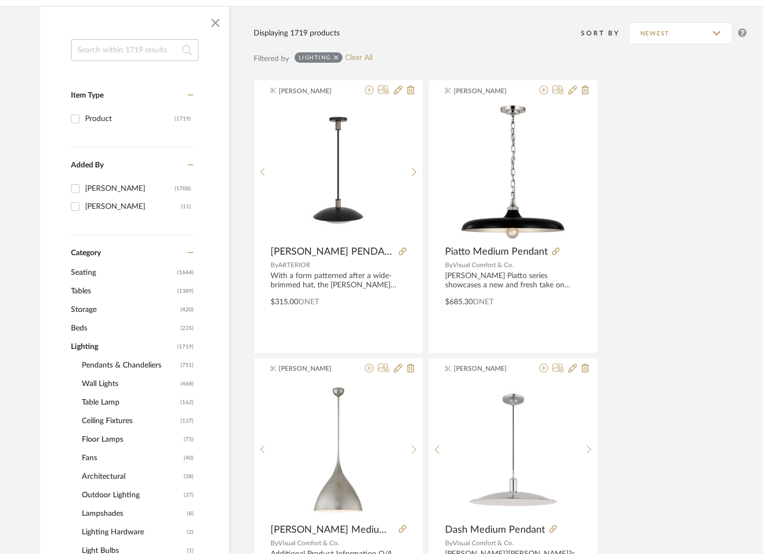
scroll to position [57, 0]
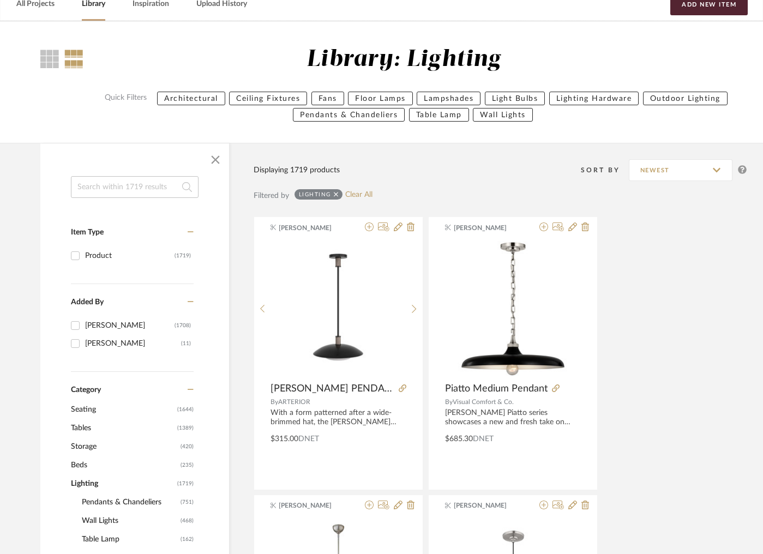
click at [103, 191] on input at bounding box center [135, 187] width 128 height 22
paste input "[GEOGRAPHIC_DATA]"
type input "[GEOGRAPHIC_DATA]"
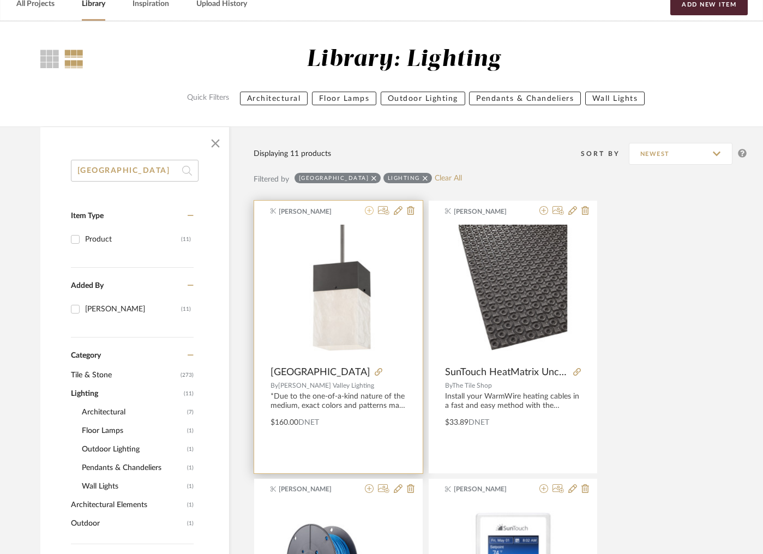
click at [371, 212] on icon at bounding box center [369, 210] width 9 height 9
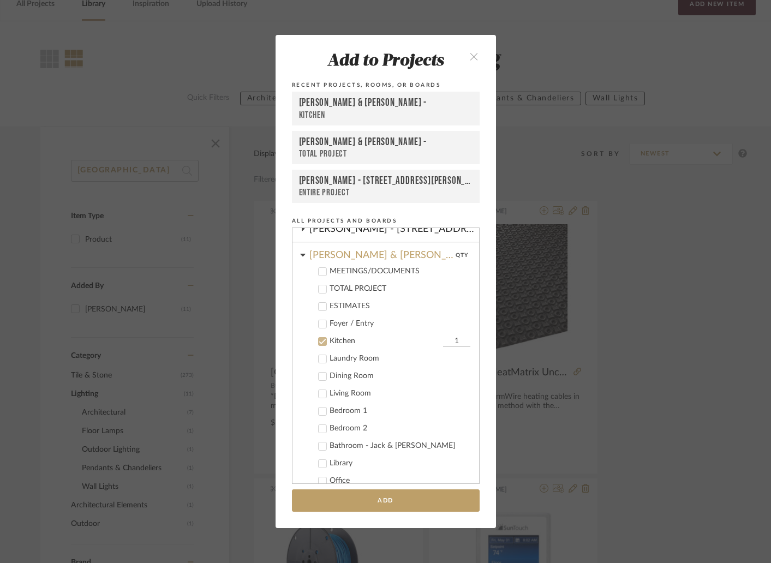
scroll to position [116, 0]
click at [443, 339] on input "1" at bounding box center [456, 340] width 27 height 11
type input "2"
click at [386, 500] on button "Add" at bounding box center [386, 500] width 188 height 22
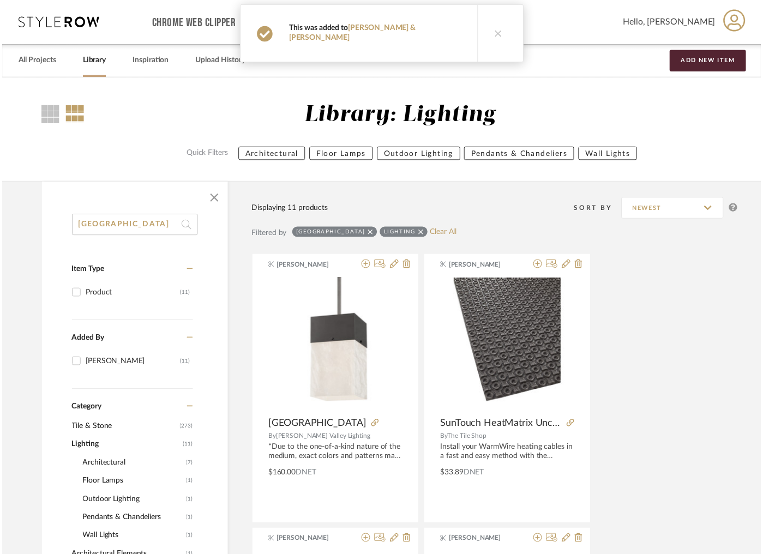
scroll to position [57, 0]
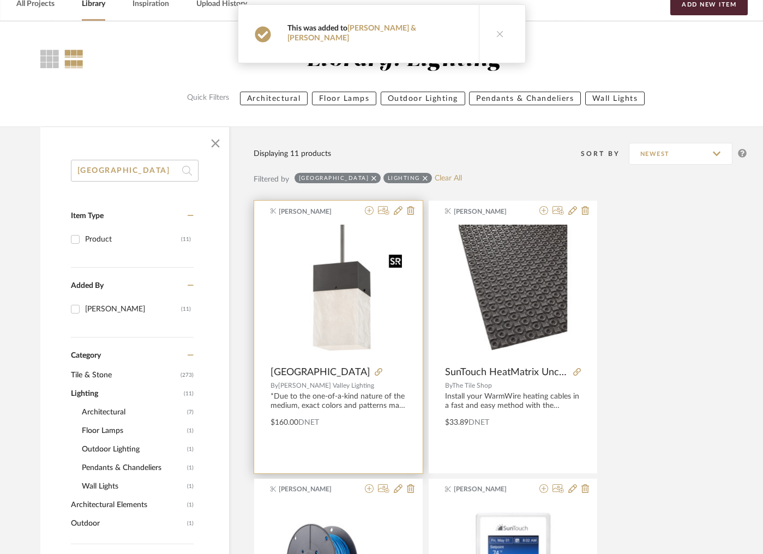
click at [334, 326] on img "0" at bounding box center [339, 293] width 136 height 136
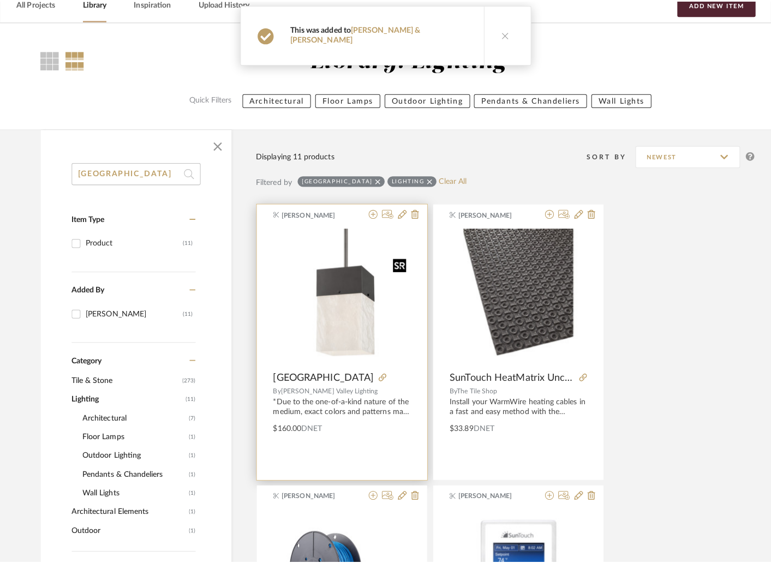
scroll to position [0, 0]
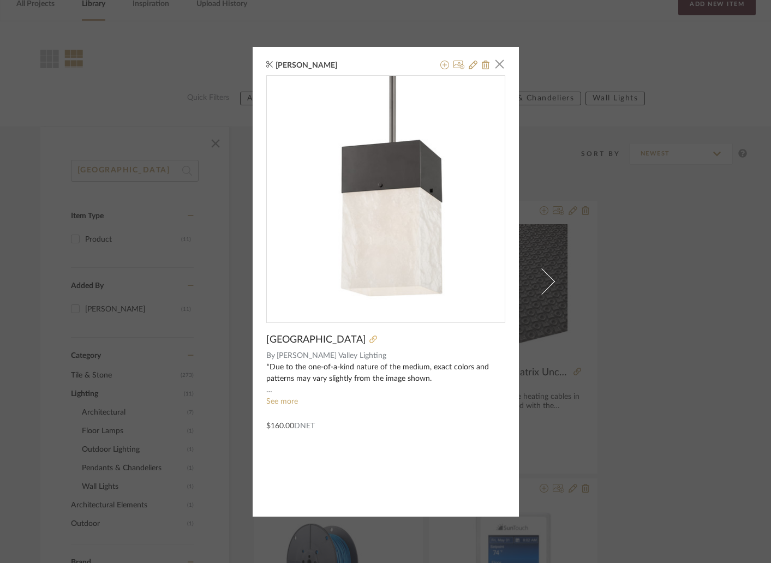
click at [369, 340] on icon at bounding box center [373, 339] width 8 height 8
click at [494, 65] on span "button" at bounding box center [500, 64] width 22 height 22
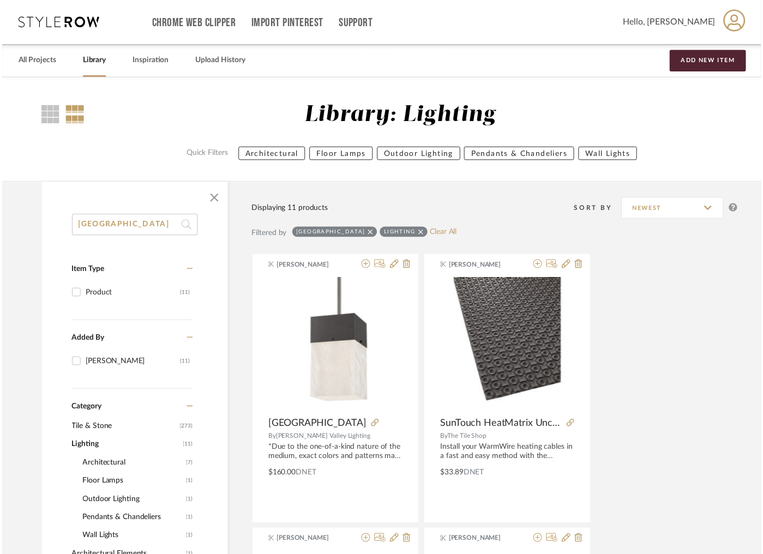
scroll to position [57, 0]
